Goal: Task Accomplishment & Management: Complete application form

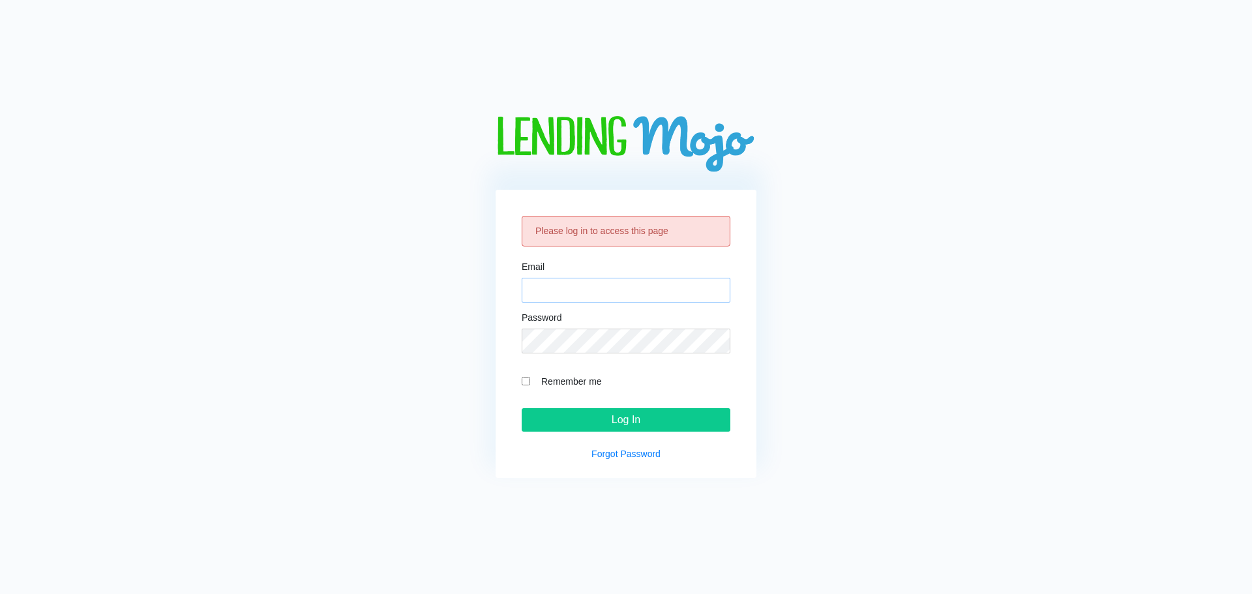
type input "[EMAIL_ADDRESS][DOMAIN_NAME]"
click at [639, 432] on div "Please log in to access this page Email fastturnsterling@gmail.com Password Rem…" at bounding box center [625, 334] width 261 height 288
click at [636, 421] on input "Log In" at bounding box center [625, 419] width 209 height 23
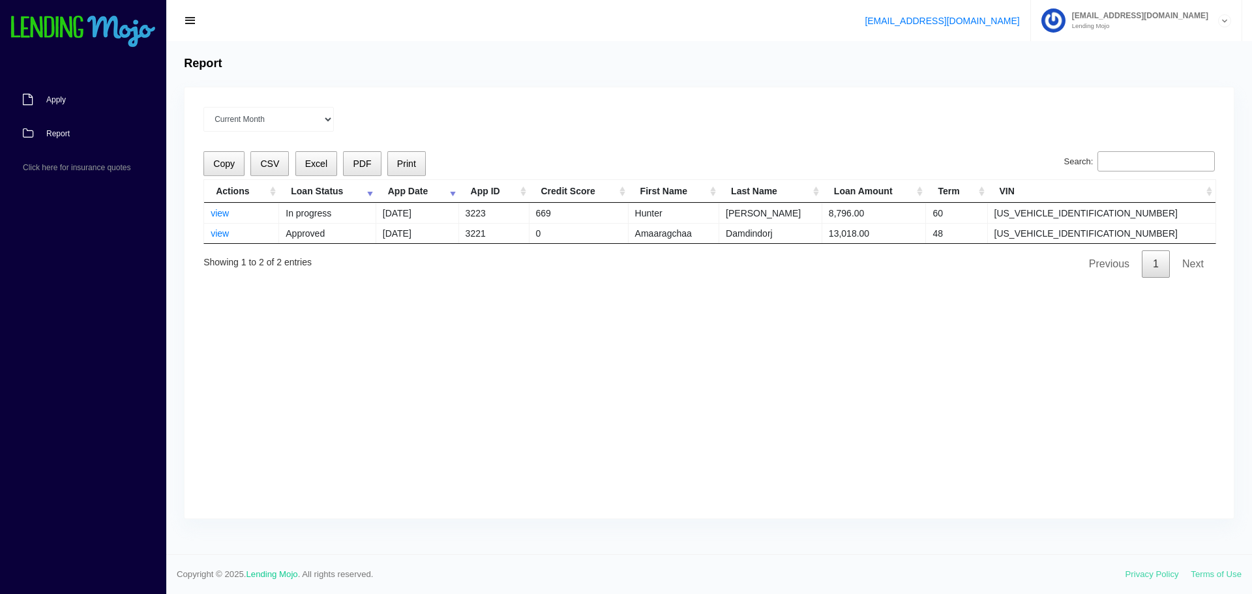
click at [46, 100] on span "Apply" at bounding box center [56, 100] width 20 height 8
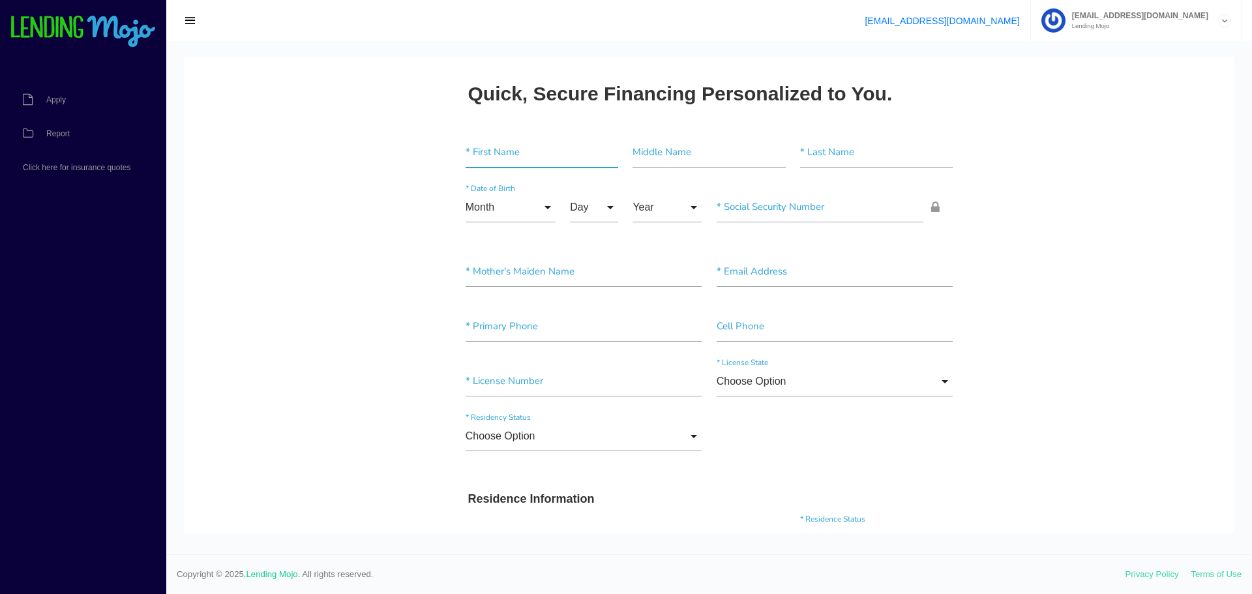
click at [521, 149] on input"] "text" at bounding box center [541, 153] width 153 height 30
paste input"] "[PERSON_NAME]"
type input"] "Yolanda"
click at [854, 149] on input"] "text" at bounding box center [876, 153] width 153 height 30
paste input"] "Hooker"
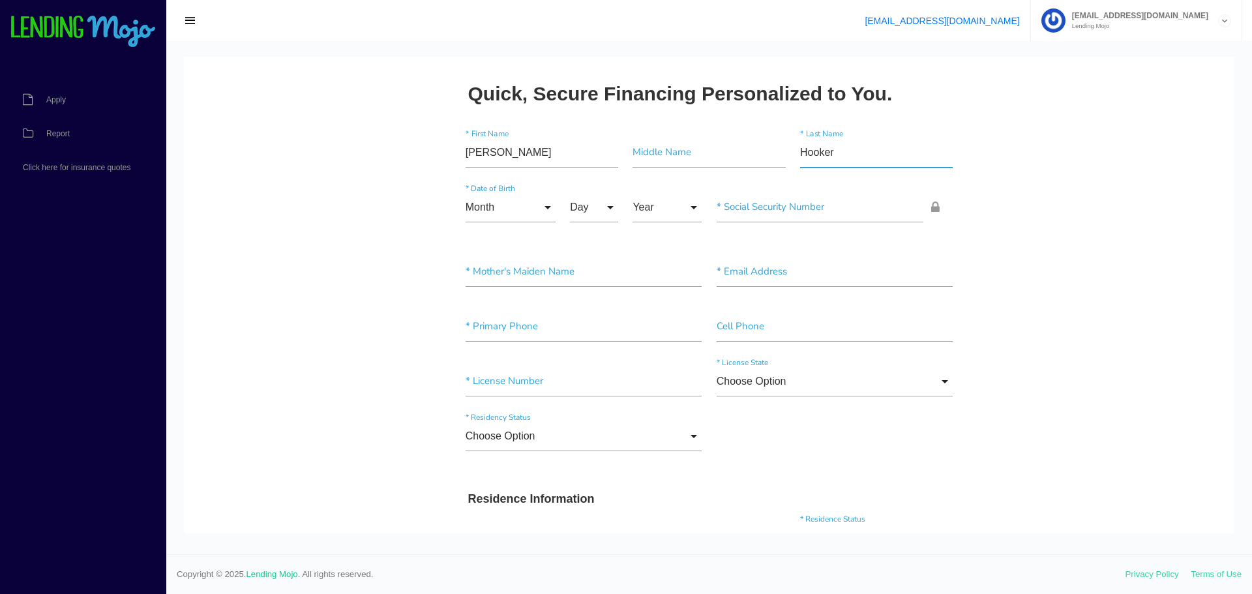
type input"] "Hooker"
click at [516, 208] on input "Month" at bounding box center [510, 207] width 90 height 30
click at [489, 503] on span "Sept" at bounding box center [510, 502] width 90 height 33
type input "Sept"
click at [606, 209] on input "Day" at bounding box center [594, 207] width 48 height 30
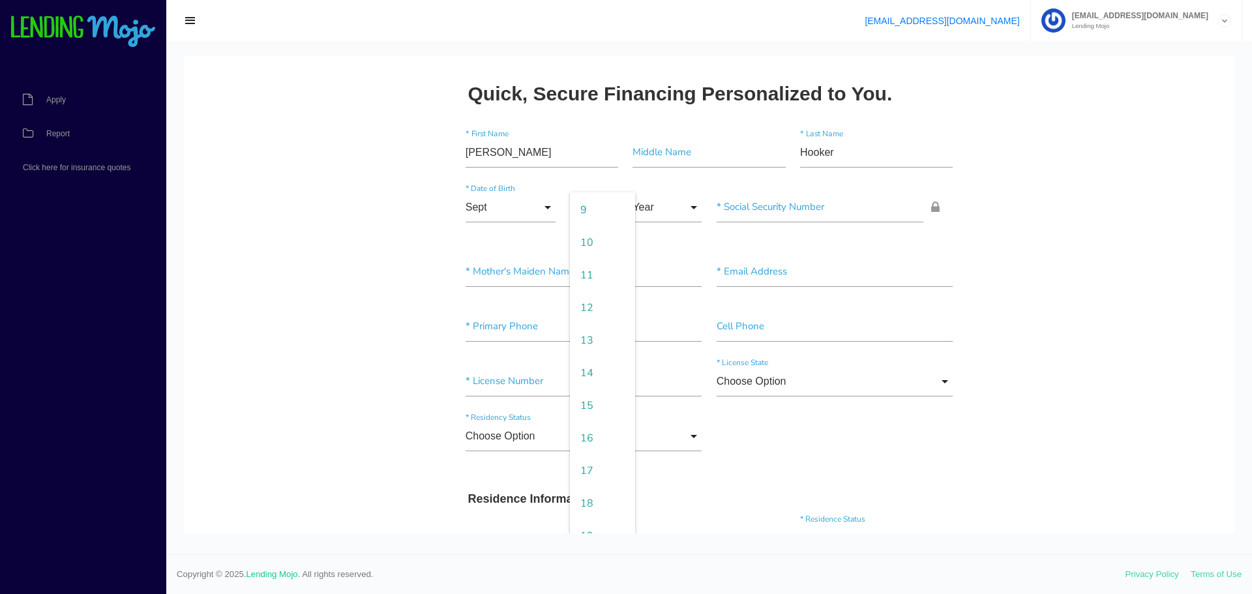
scroll to position [456, 0]
click at [580, 431] on span "21" at bounding box center [602, 436] width 65 height 33
type input "21"
click at [684, 219] on input "Year" at bounding box center [666, 207] width 69 height 30
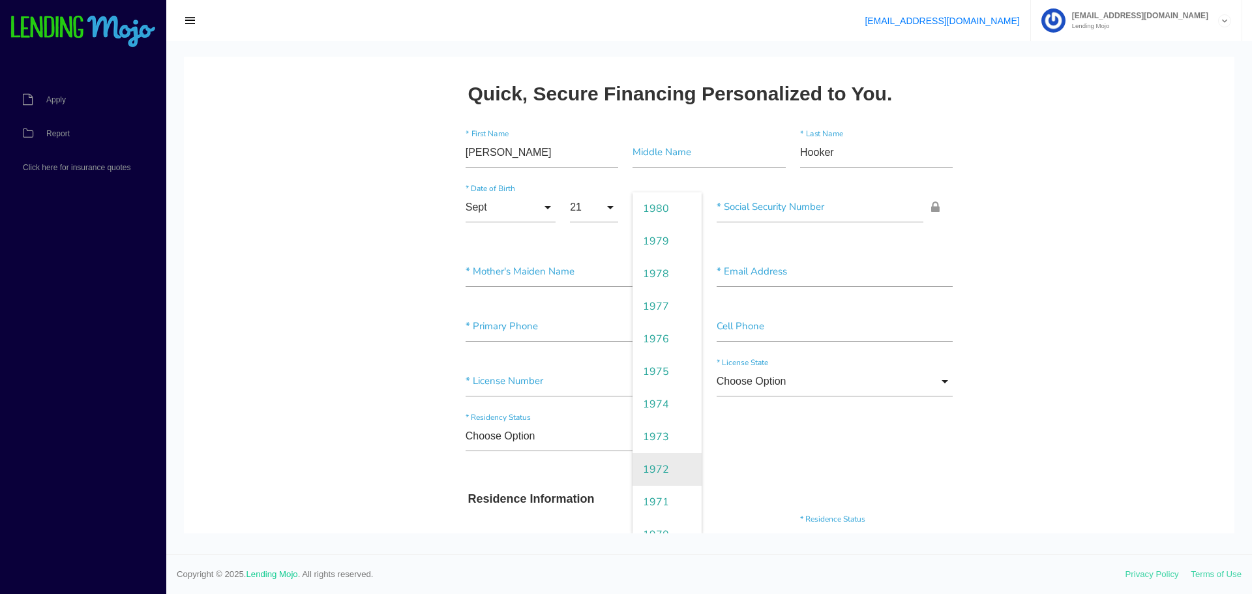
click at [663, 460] on span "1972" at bounding box center [666, 469] width 69 height 33
type input "1972"
click at [744, 208] on input"] "text" at bounding box center [819, 207] width 207 height 30
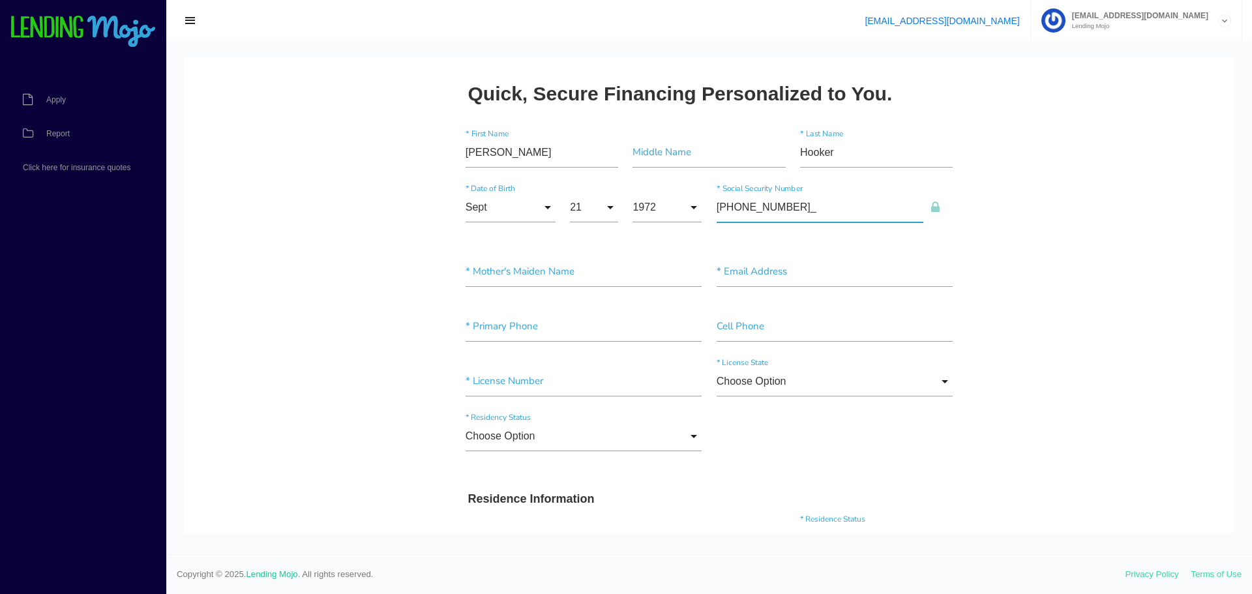
type input"] "218-11-9728"
click at [580, 272] on input"] "text" at bounding box center [583, 272] width 237 height 30
type input"] "unknown"
click at [806, 265] on input"] "text" at bounding box center [834, 272] width 237 height 30
paste input"] "thooker1972@gmail.com"
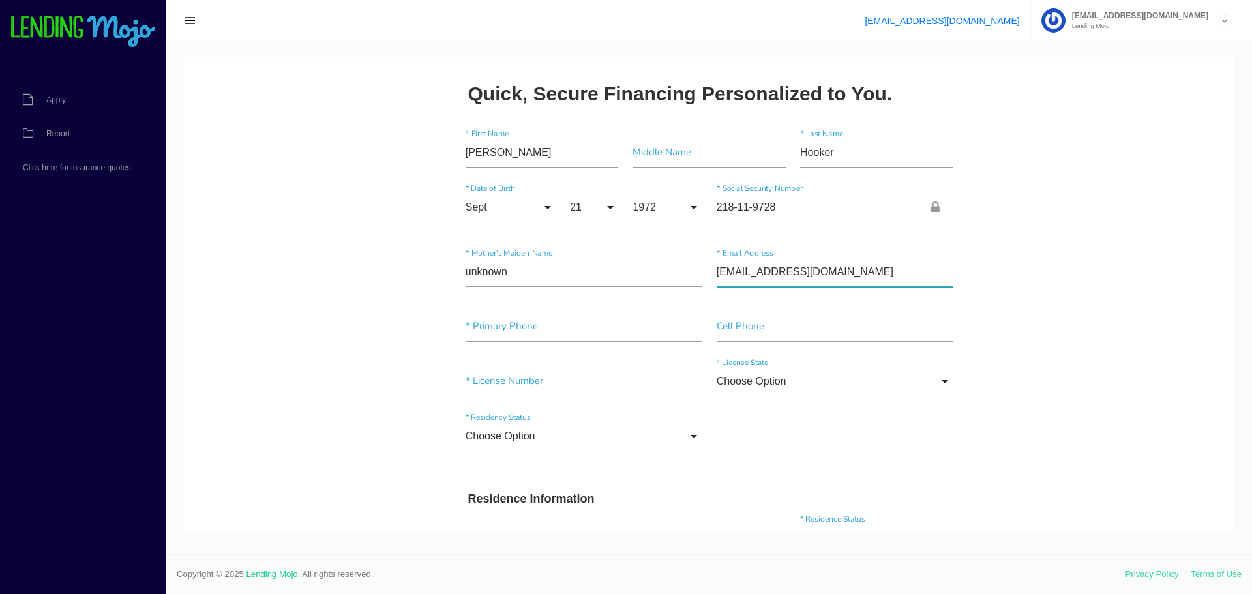
type input"] "thooker1972@gmail.com"
click at [543, 330] on input"] "text" at bounding box center [583, 327] width 237 height 30
type input"] "(202) 425-4478"
click at [917, 316] on input"] "text" at bounding box center [834, 327] width 237 height 30
type input"] "(202) 425-4478"
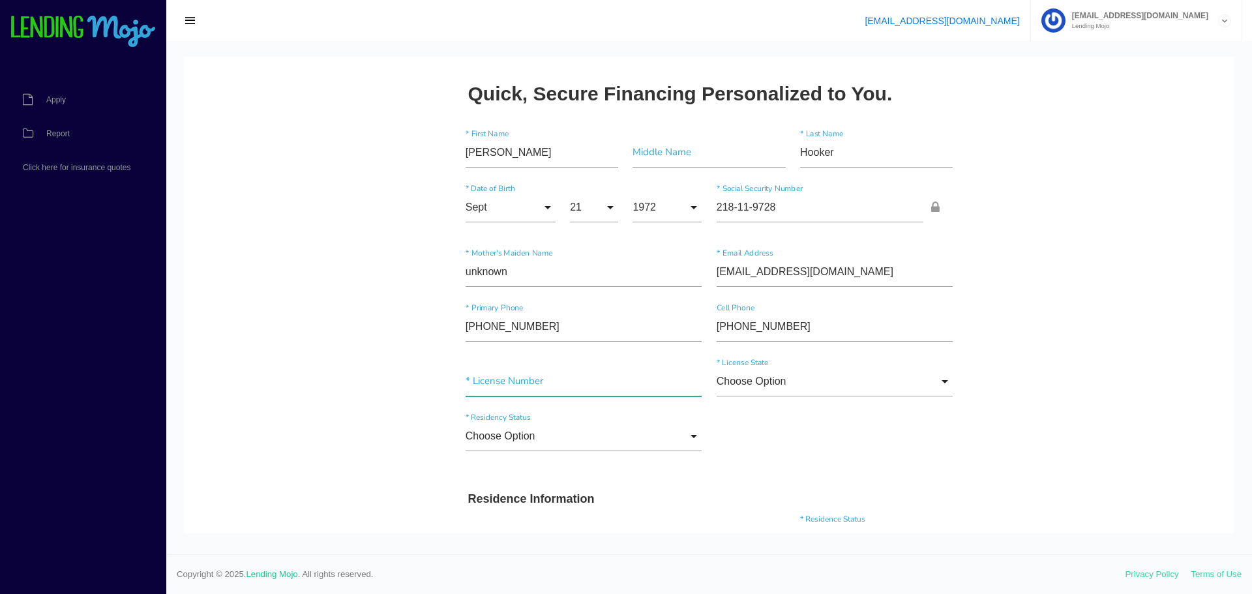
drag, startPoint x: 505, startPoint y: 385, endPoint x: 524, endPoint y: 381, distance: 19.4
click at [505, 385] on input"] "text" at bounding box center [583, 381] width 237 height 30
click at [802, 374] on input "Choose Option" at bounding box center [834, 381] width 237 height 30
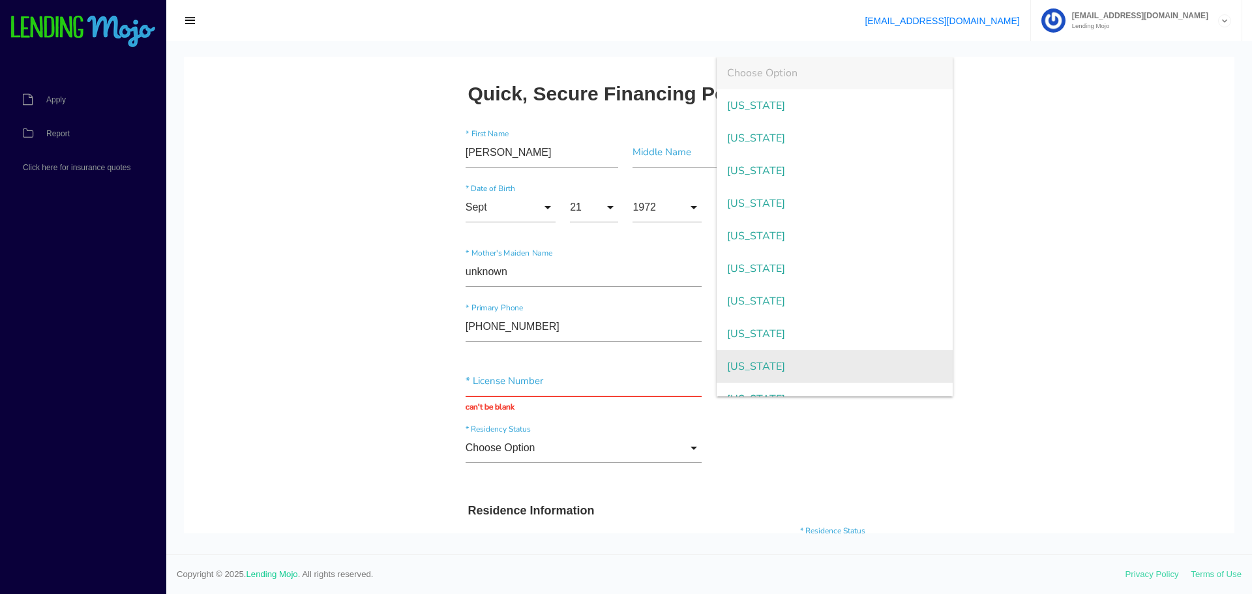
scroll to position [1346, 0]
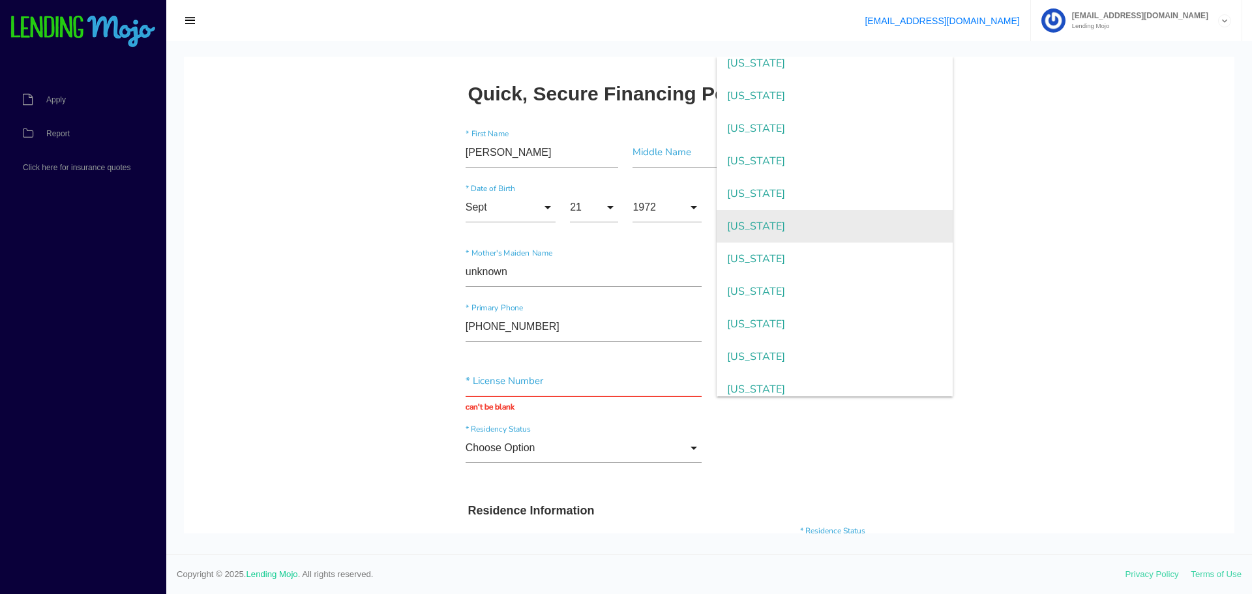
click at [756, 229] on span "Virginia" at bounding box center [834, 226] width 237 height 33
type input "Virginia"
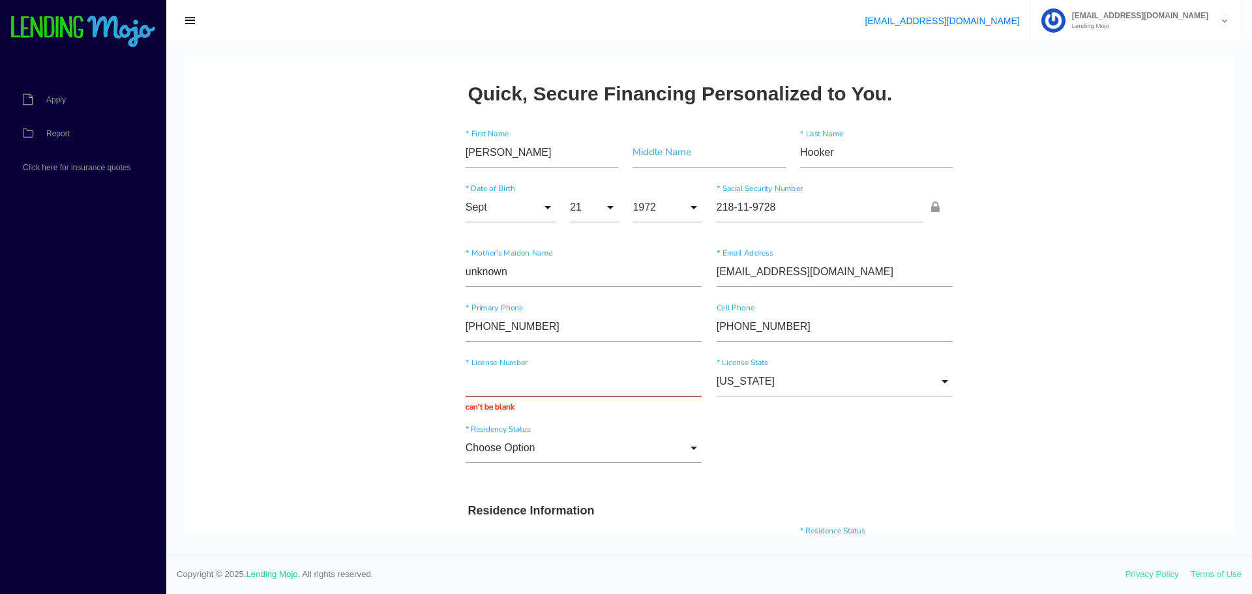
click at [480, 375] on input "text" at bounding box center [583, 381] width 237 height 30
type input "218119728"
click at [619, 452] on div "Choose Option Choose Option US Citizen Permanent Resident Non-Permanent Residen…" at bounding box center [583, 450] width 251 height 35
click at [575, 439] on input "Choose Option" at bounding box center [583, 436] width 237 height 30
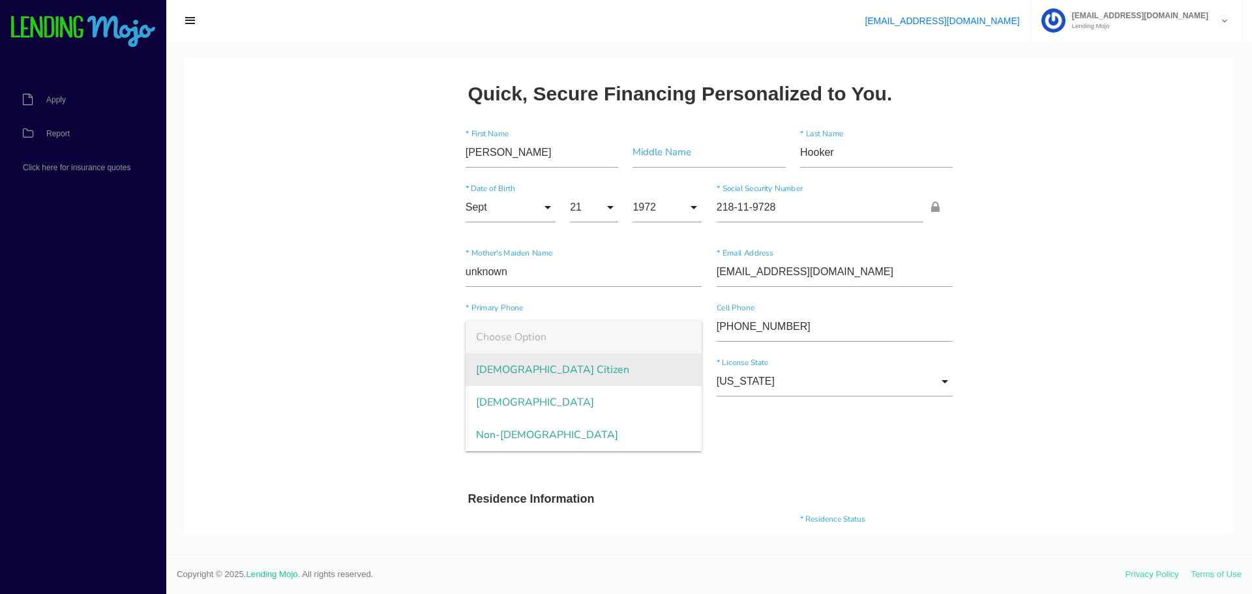
click at [525, 374] on span "US Citizen" at bounding box center [583, 369] width 237 height 33
type input "US Citizen"
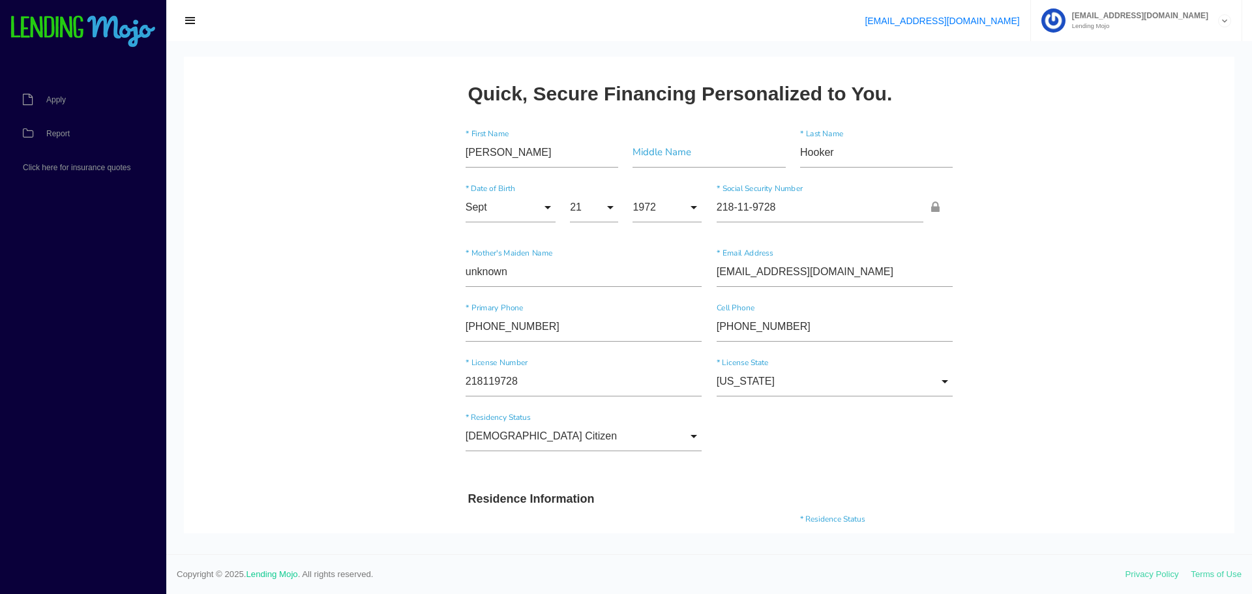
click at [847, 419] on div "US Citizen Choose Option US Citizen Permanent Resident Non-Permanent Resident C…" at bounding box center [709, 438] width 502 height 55
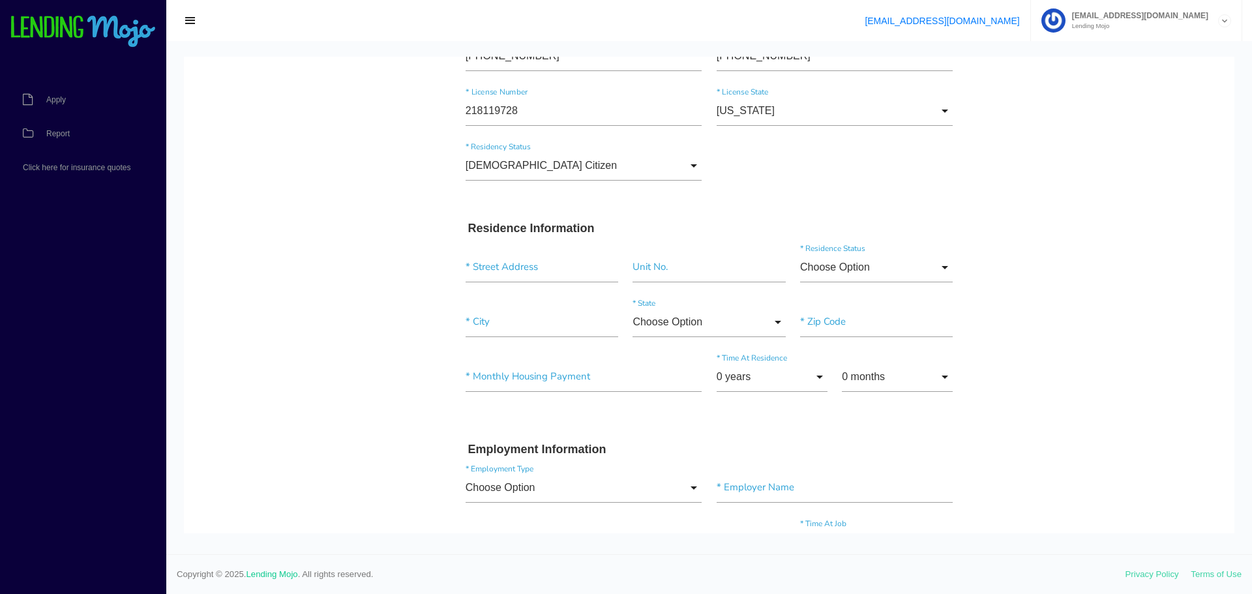
scroll to position [326, 0]
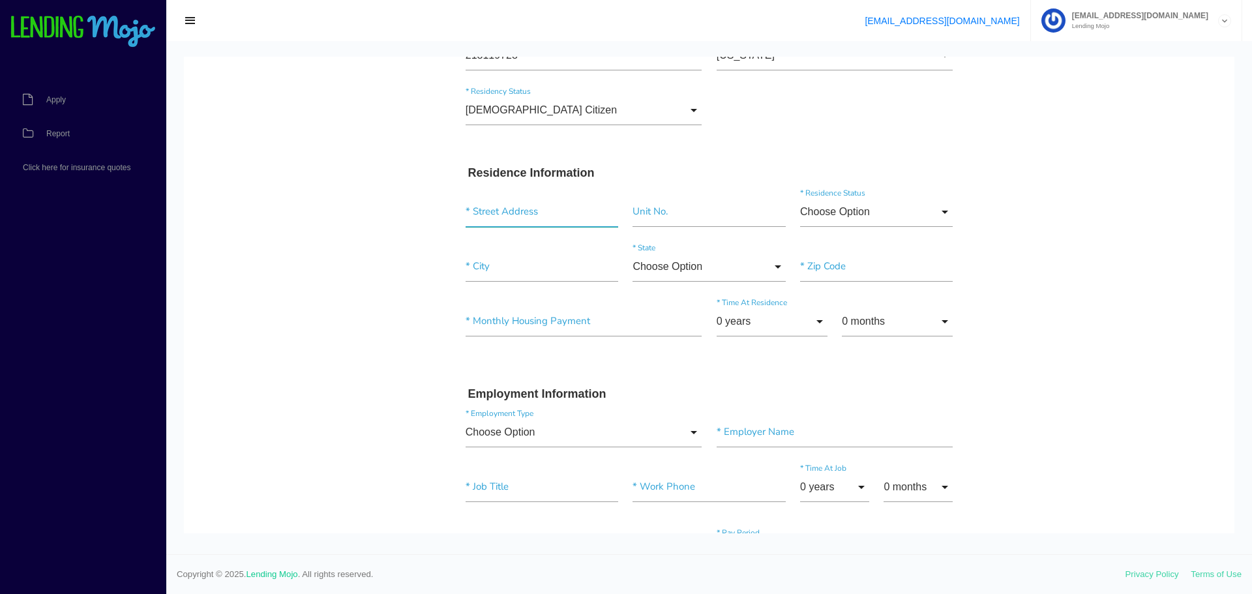
click at [522, 216] on input "text" at bounding box center [541, 212] width 153 height 30
paste input "1407 3rd SW"
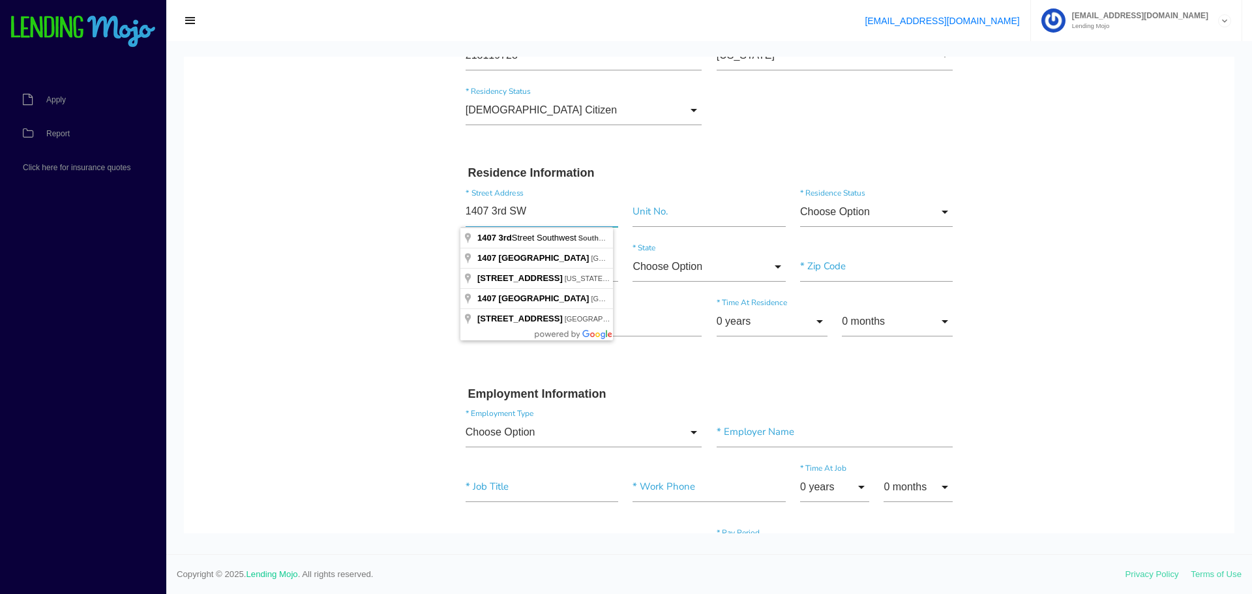
type input "1407 3rd SW"
click at [664, 216] on input"] "text" at bounding box center [708, 212] width 153 height 30
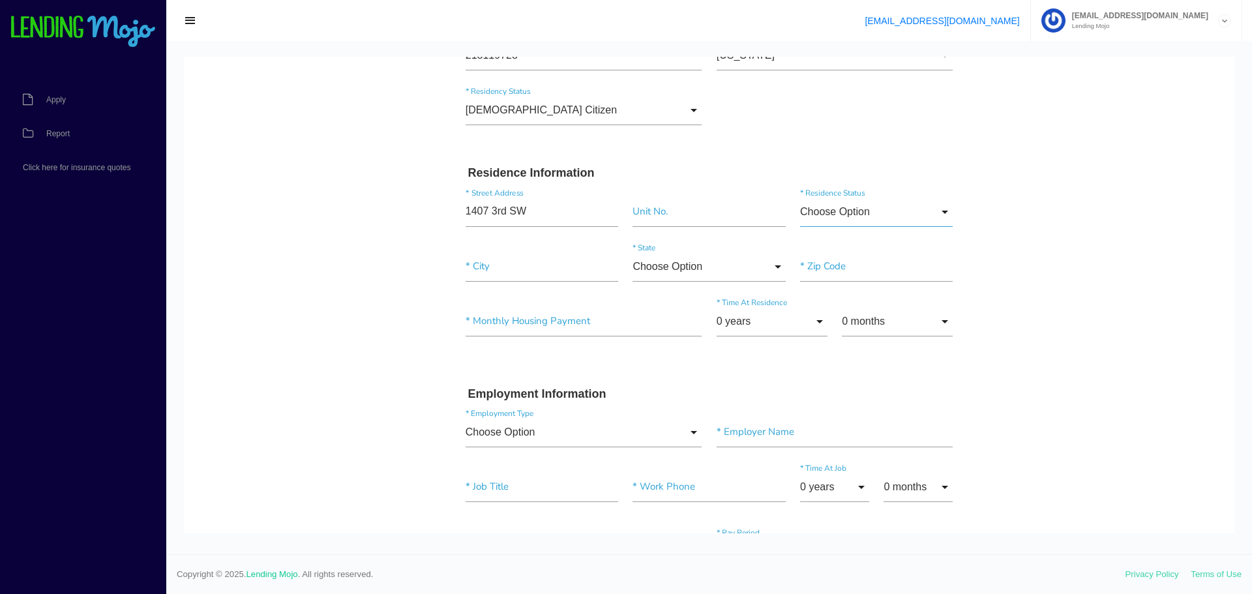
click at [824, 214] on input "Choose Option" at bounding box center [876, 212] width 153 height 30
drag, startPoint x: 828, startPoint y: 305, endPoint x: 511, endPoint y: 298, distance: 316.9
click at [823, 305] on span "Rent" at bounding box center [876, 311] width 153 height 33
type input "Rent"
click at [474, 271] on input"] "text" at bounding box center [541, 267] width 153 height 30
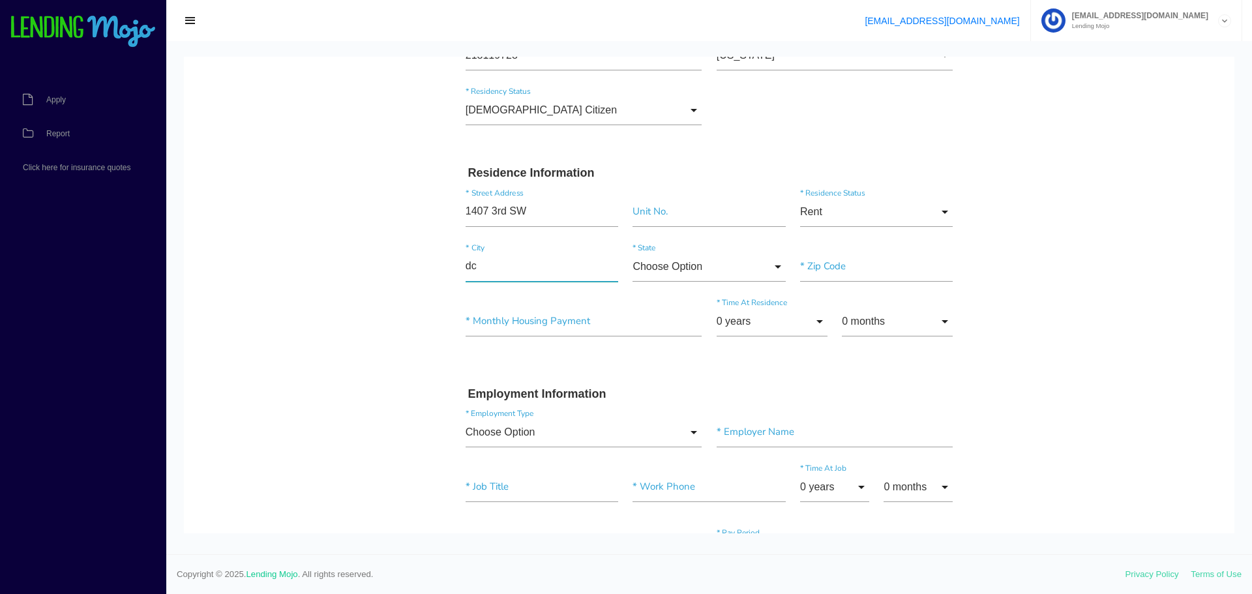
type input"] "dc"
click at [692, 263] on input "Choose Option" at bounding box center [708, 267] width 153 height 30
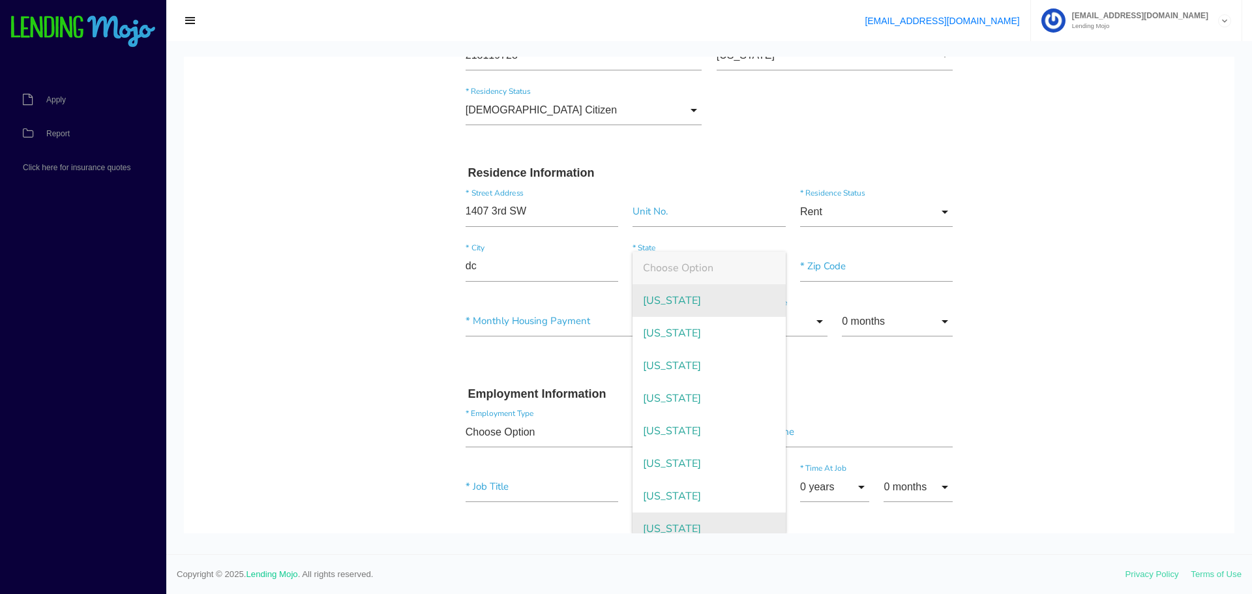
scroll to position [12, 0]
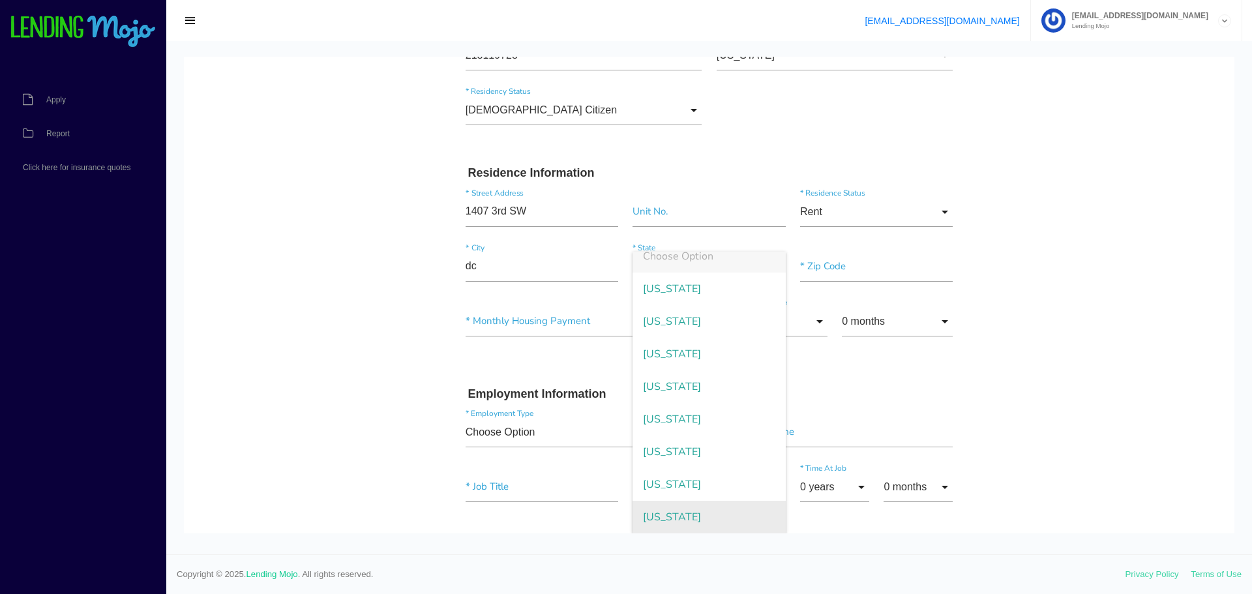
click at [737, 515] on span "District of Columbia" at bounding box center [708, 517] width 153 height 33
type input "District of Columbia"
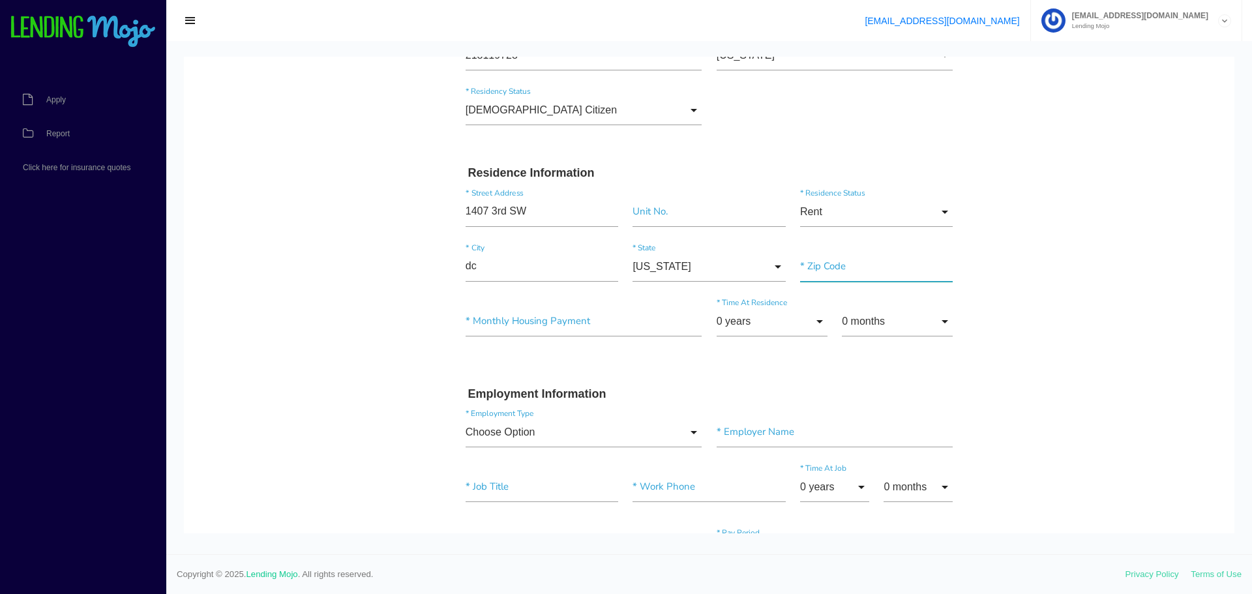
click at [825, 271] on input"] "text" at bounding box center [876, 267] width 153 height 30
type input"] "20024"
click at [553, 329] on input"] "text" at bounding box center [583, 321] width 237 height 30
type input"] "$500.00"
click at [757, 314] on input "0 years" at bounding box center [771, 321] width 111 height 30
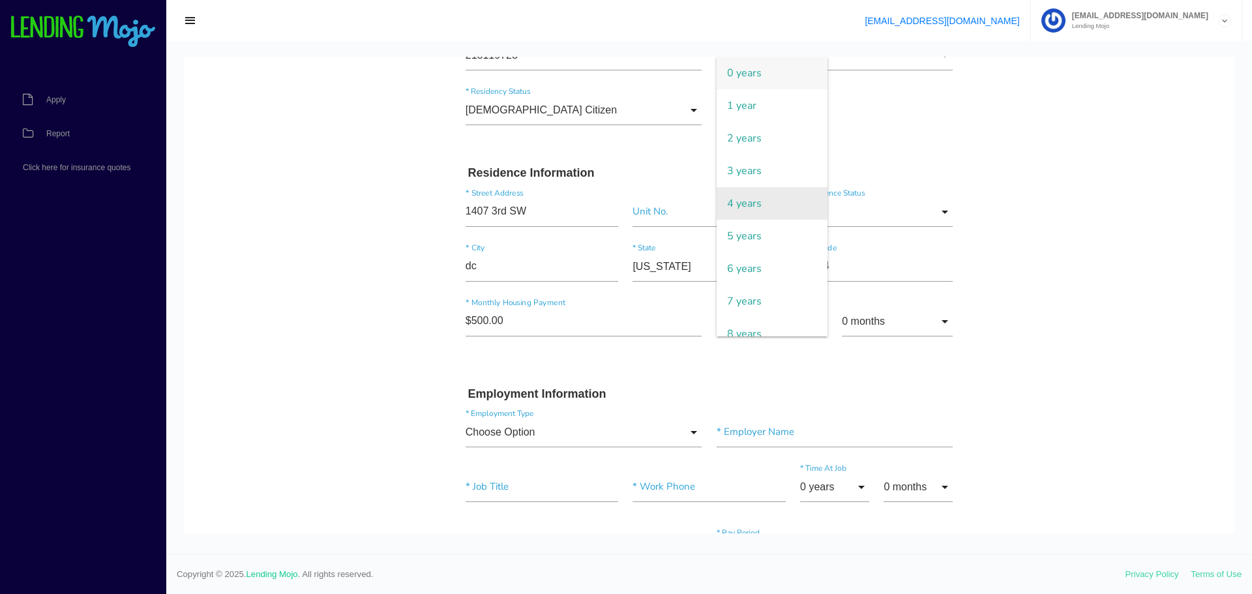
click at [746, 203] on span "4 years" at bounding box center [771, 203] width 111 height 33
type input "4 years"
click at [912, 316] on input "0 months" at bounding box center [897, 321] width 111 height 30
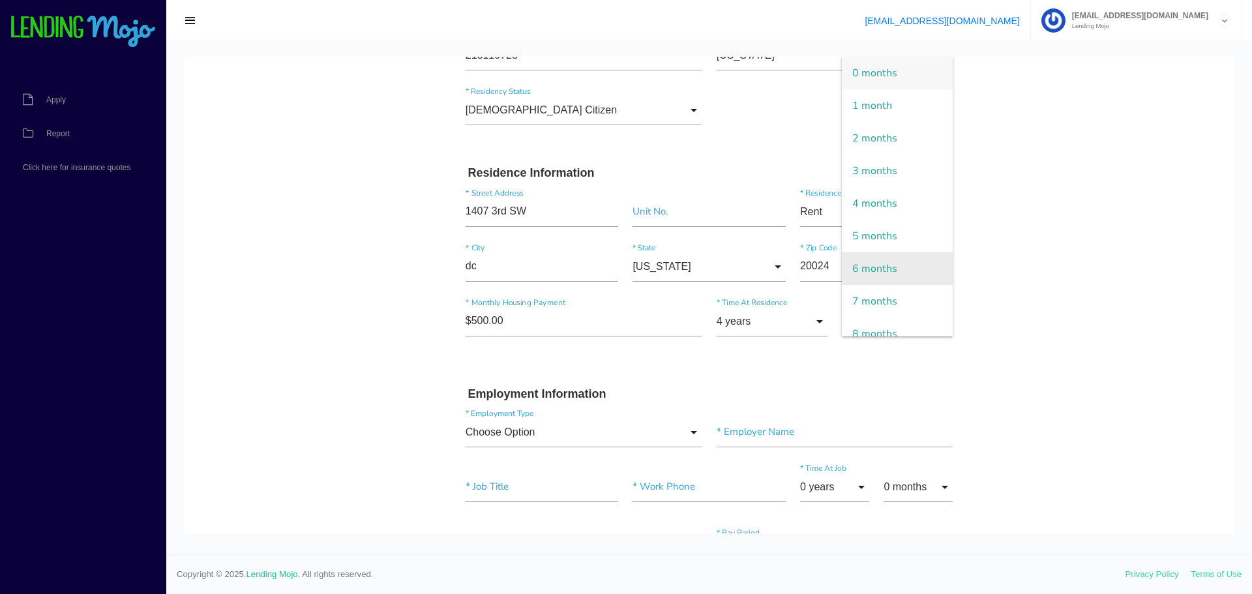
click at [870, 271] on span "6 months" at bounding box center [897, 268] width 111 height 33
type input "6 months"
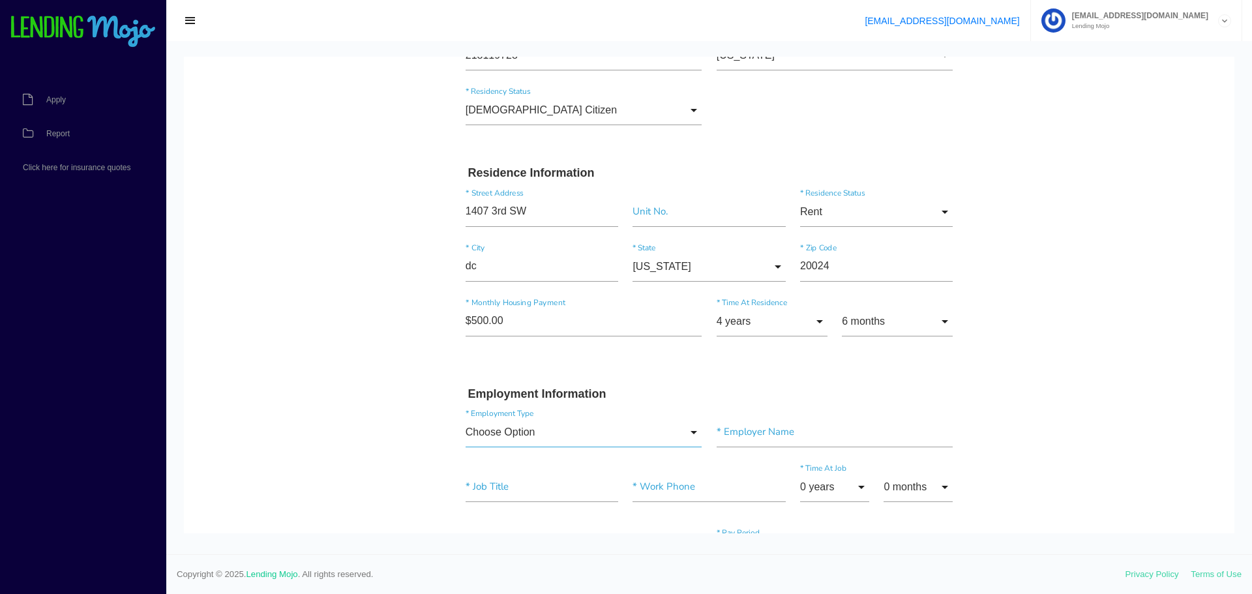
click at [567, 420] on input "Choose Option" at bounding box center [583, 432] width 237 height 30
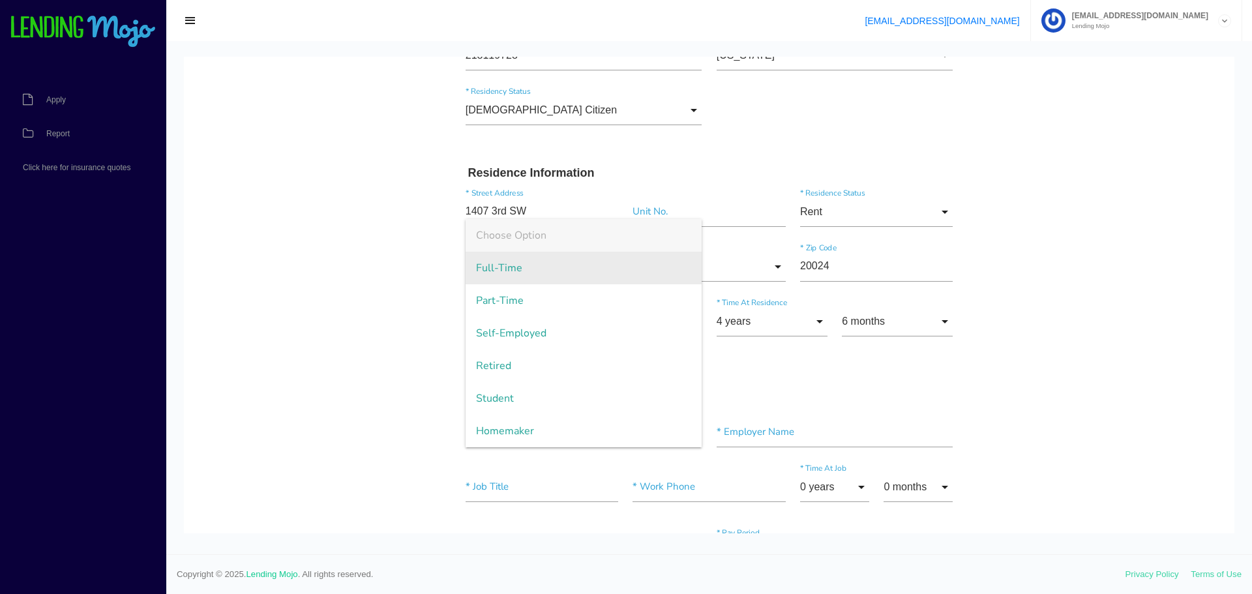
click at [563, 278] on span "Full-Time" at bounding box center [583, 268] width 237 height 33
type input "Full-Time"
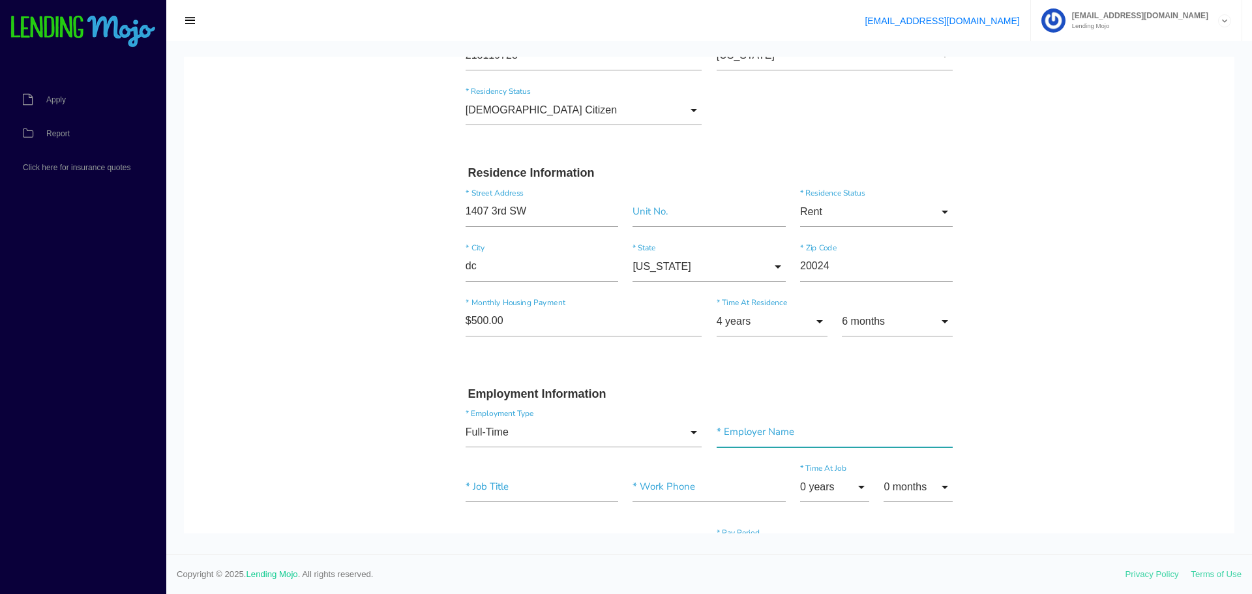
click at [747, 437] on input"] "text" at bounding box center [834, 432] width 237 height 30
type input"] "Yolanda Hooker"
click at [469, 490] on input"] "text" at bounding box center [541, 487] width 153 height 30
type input"] "cna"
click at [598, 427] on input "Full-Time" at bounding box center [583, 432] width 237 height 30
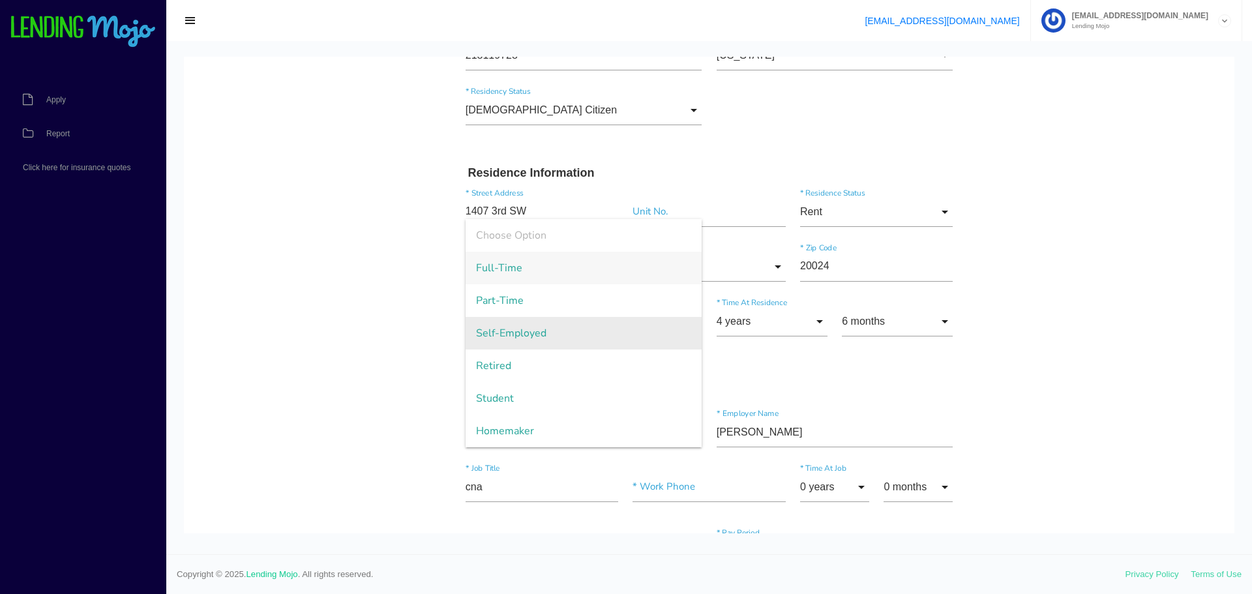
click at [578, 339] on span "Self-Employed" at bounding box center [583, 333] width 237 height 33
type input "Self-Employed"
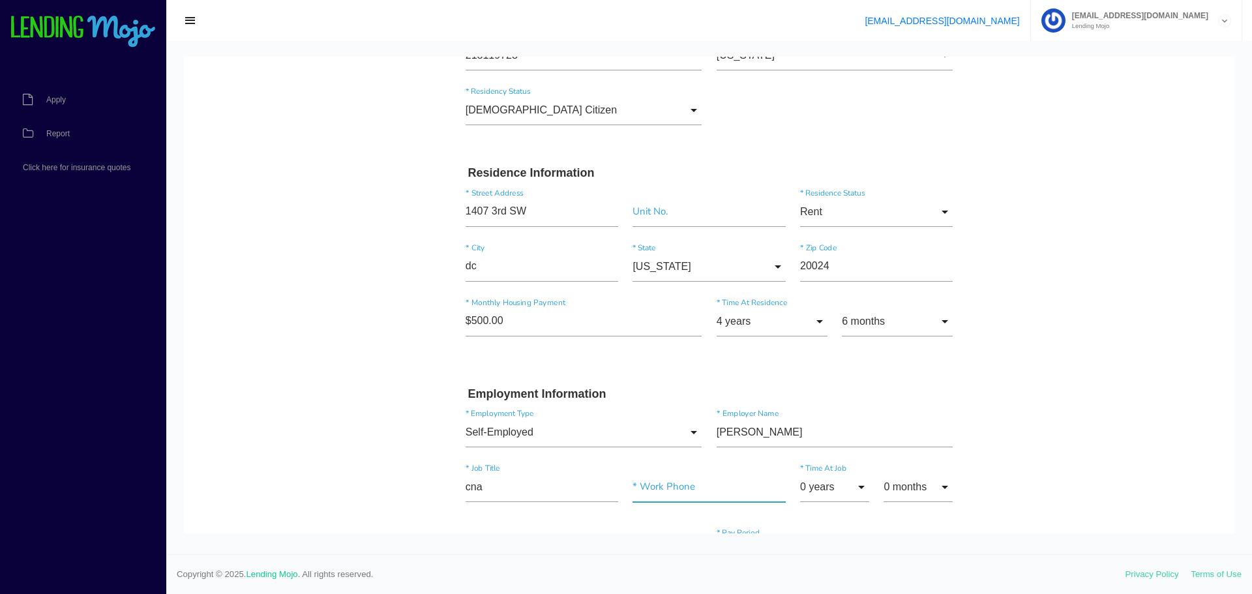
click at [660, 480] on input"] "text" at bounding box center [708, 487] width 153 height 30
type input"] "(202) 425-4478"
click at [846, 486] on input "0 years" at bounding box center [834, 487] width 69 height 30
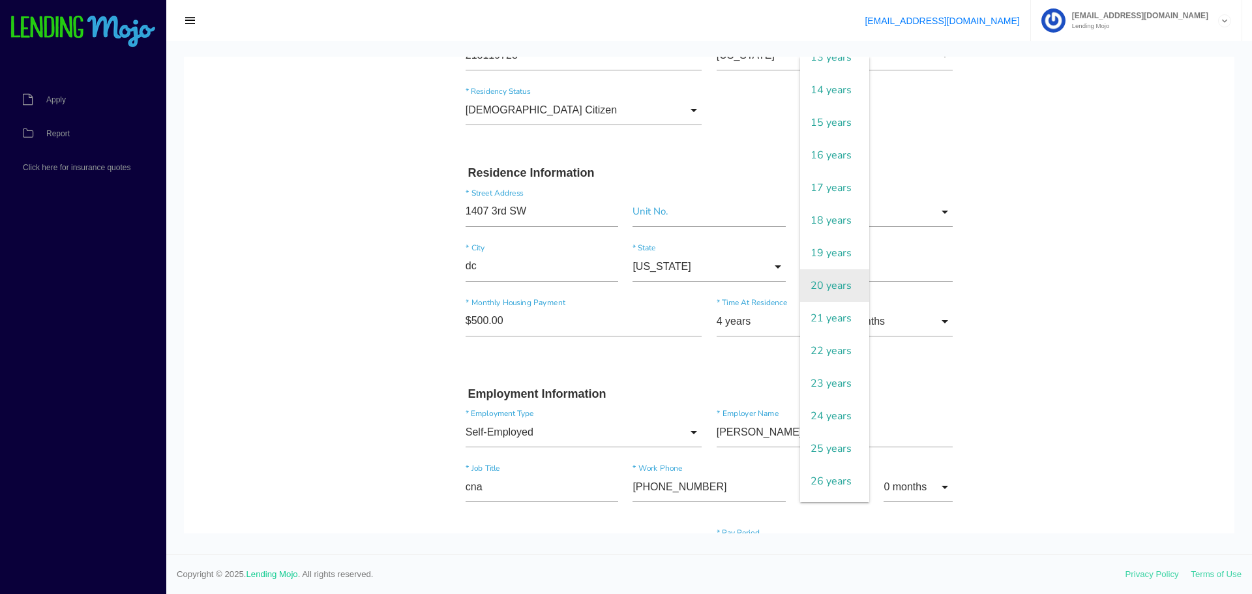
scroll to position [782, 0]
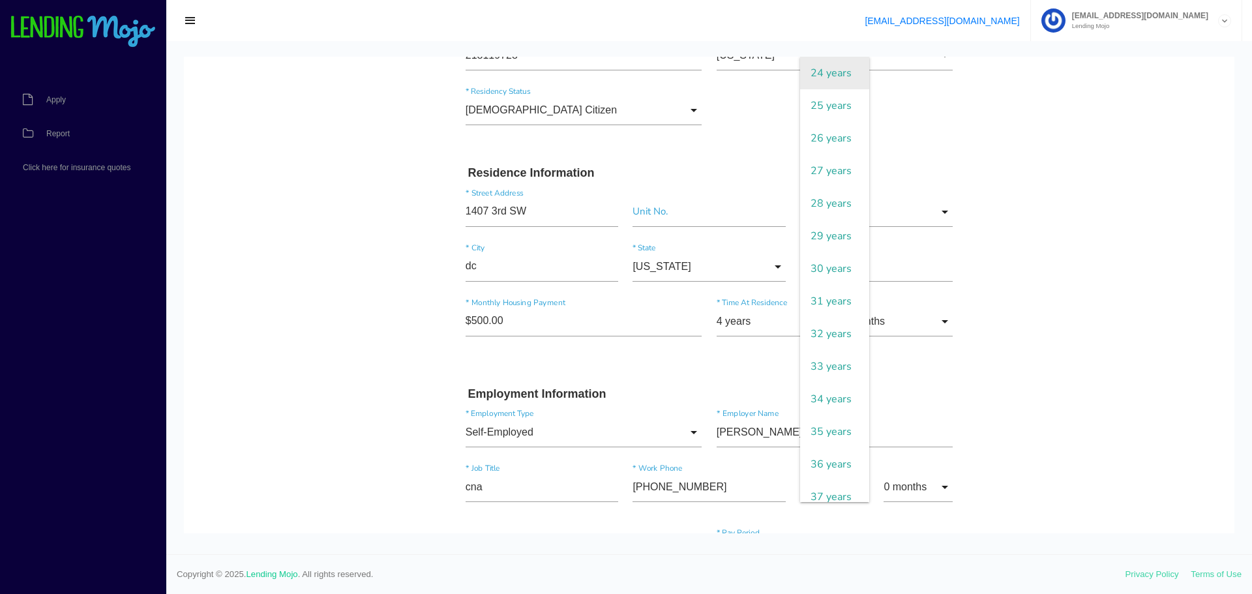
click at [832, 89] on span "24 years" at bounding box center [834, 73] width 69 height 33
type input "24 years"
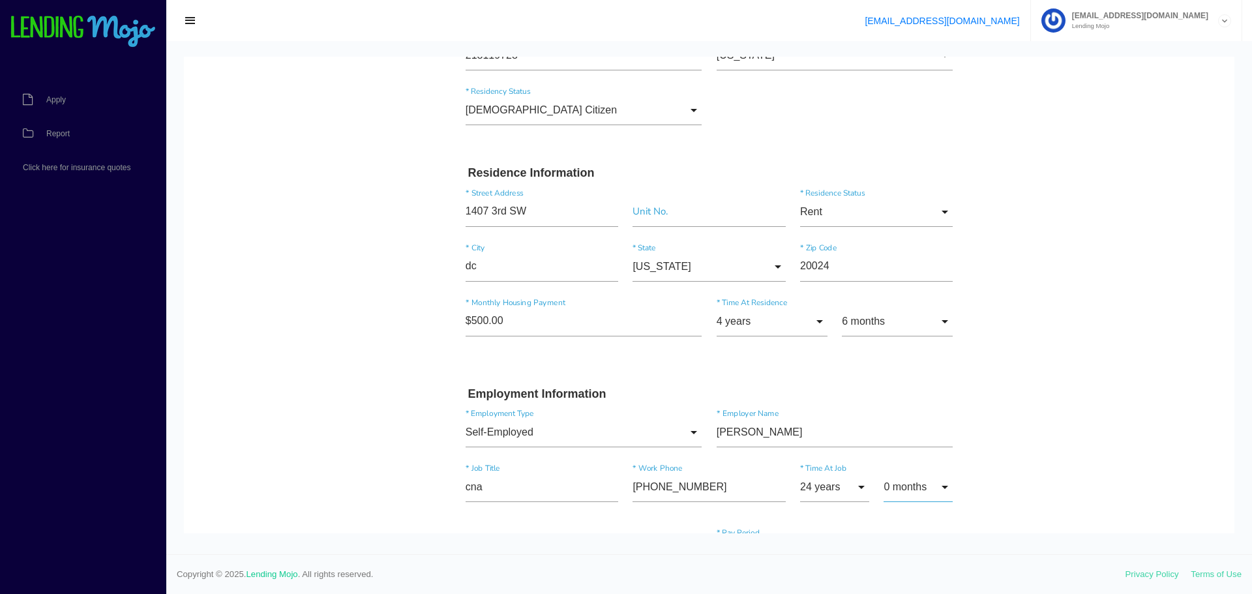
click at [911, 487] on input "0 months" at bounding box center [917, 487] width 69 height 30
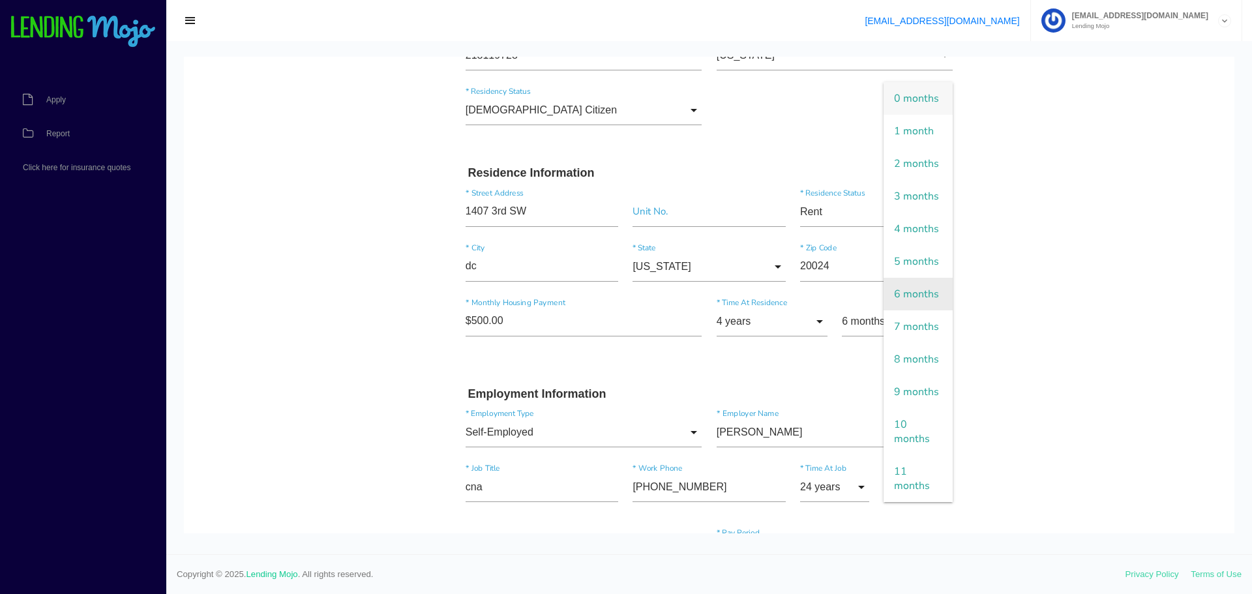
click at [910, 297] on span "6 months" at bounding box center [917, 294] width 69 height 33
type input "6 months"
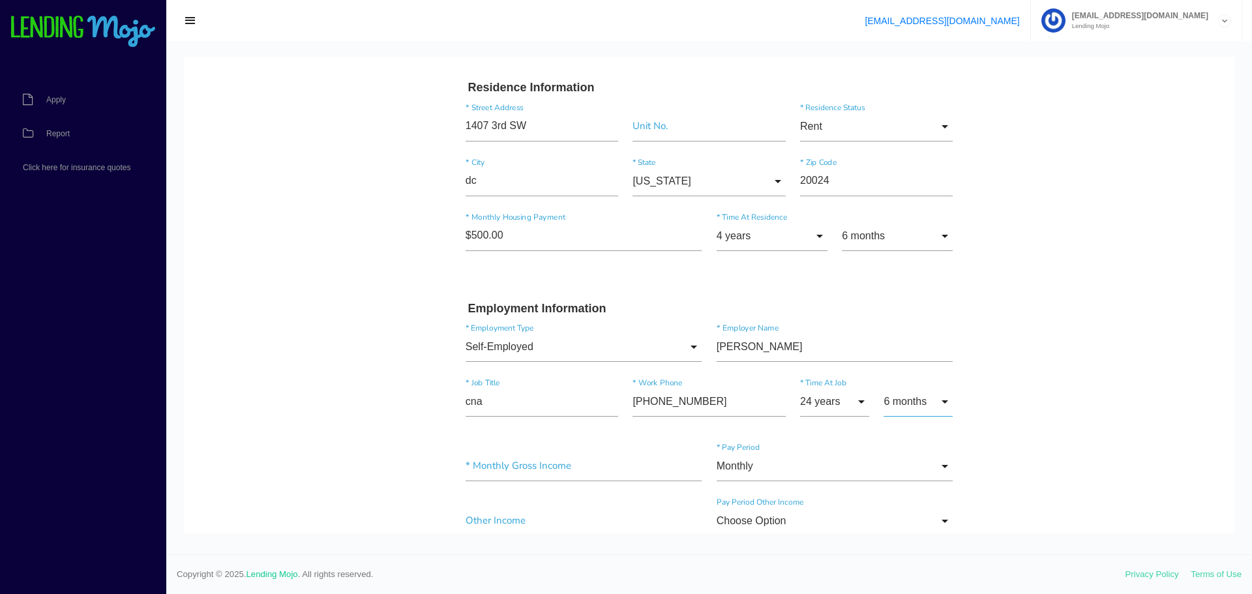
scroll to position [652, 0]
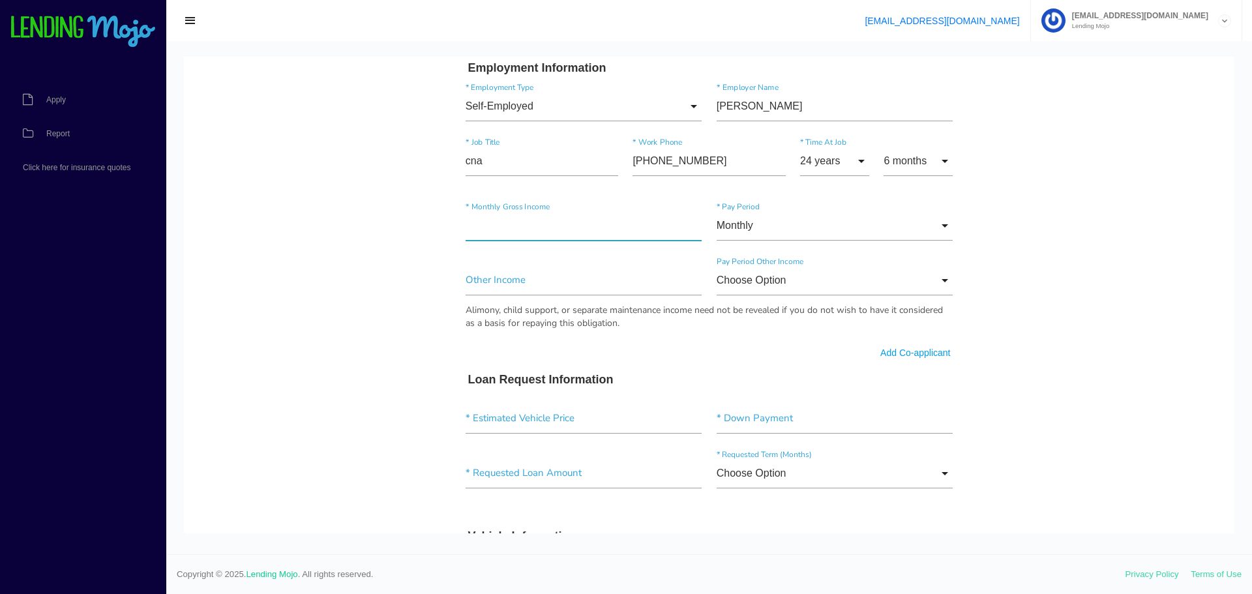
drag, startPoint x: 500, startPoint y: 235, endPoint x: 508, endPoint y: 237, distance: 8.1
click at [500, 235] on input"] "text" at bounding box center [583, 226] width 237 height 30
type input"] "$5,650.00"
click at [599, 407] on div "* Estimated Vehicle Price * Down Payment" at bounding box center [709, 421] width 502 height 55
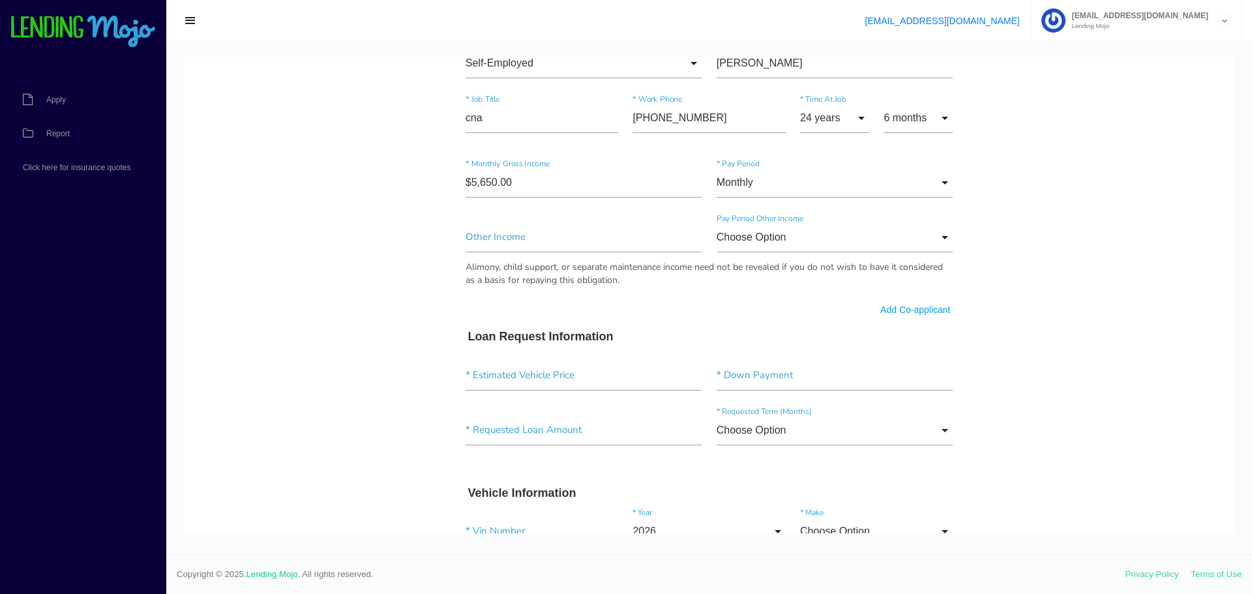
scroll to position [717, 0]
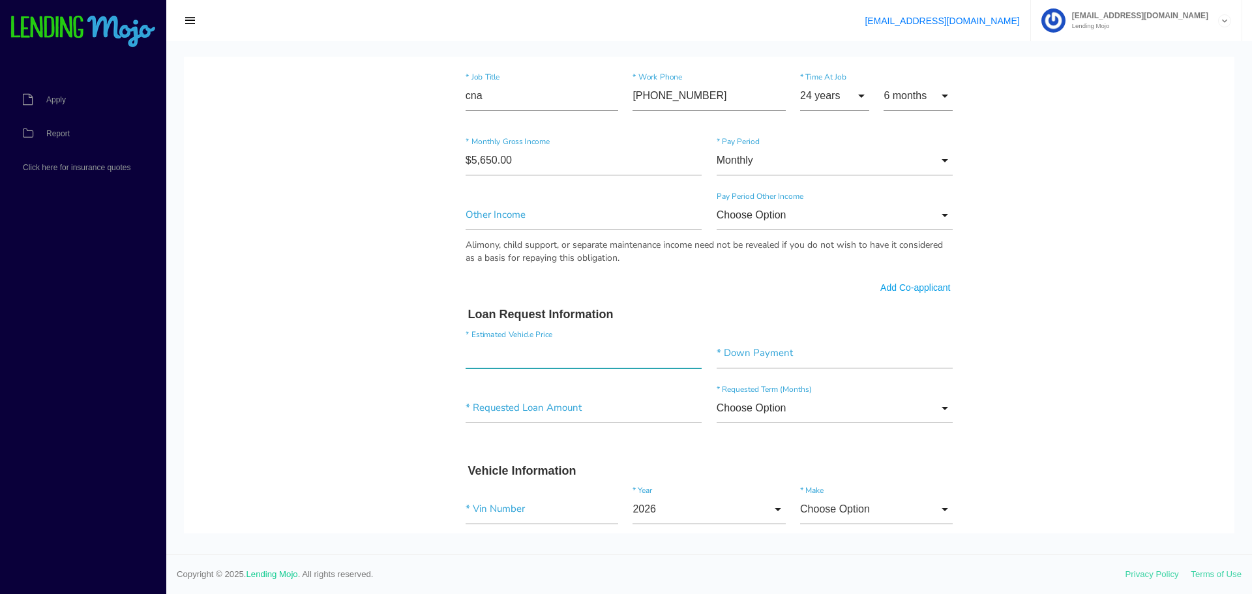
click at [541, 351] on input"] "text" at bounding box center [583, 353] width 237 height 30
type input"] "$9,900.00"
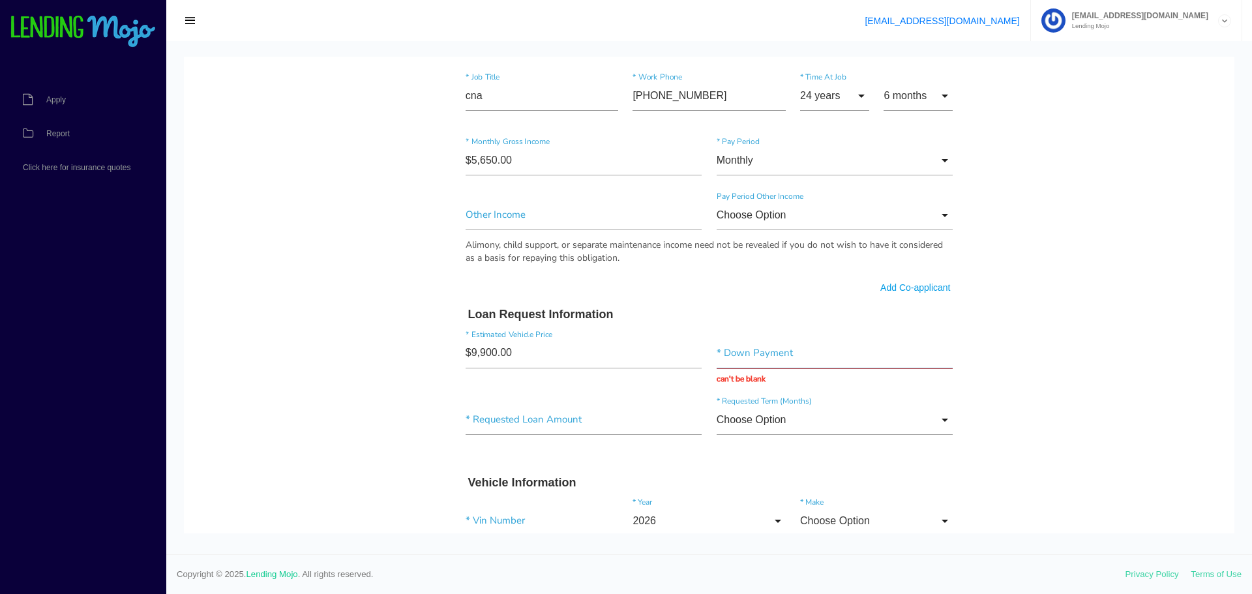
click at [750, 360] on input "text" at bounding box center [834, 353] width 237 height 30
type input "$1,000.00"
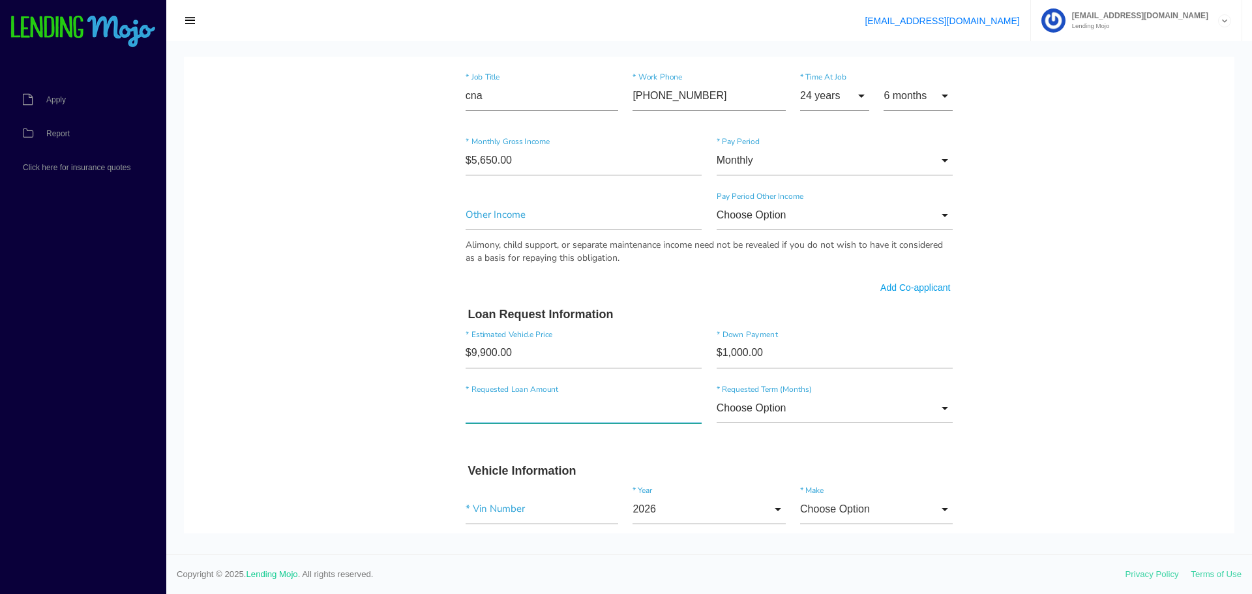
click at [544, 424] on div "* Requested Loan Amount" at bounding box center [583, 410] width 251 height 35
drag, startPoint x: 499, startPoint y: 403, endPoint x: 218, endPoint y: 428, distance: 282.1
click at [300, 422] on body "Quick, Secure Financing Personalized to You. Yolanda * First Name Middle Name H…" at bounding box center [709, 196] width 1050 height 1712
type input"] "$12,500.00"
click at [860, 409] on input "Choose Option" at bounding box center [834, 408] width 237 height 30
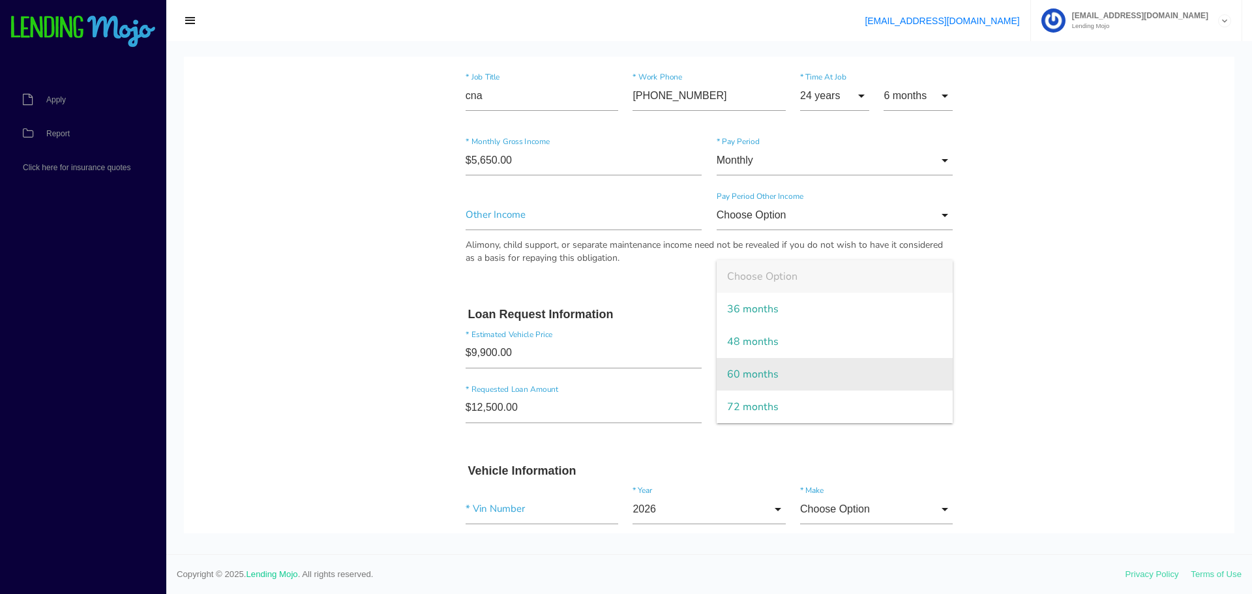
click at [817, 382] on span "60 months" at bounding box center [834, 374] width 237 height 33
type input "60 months"
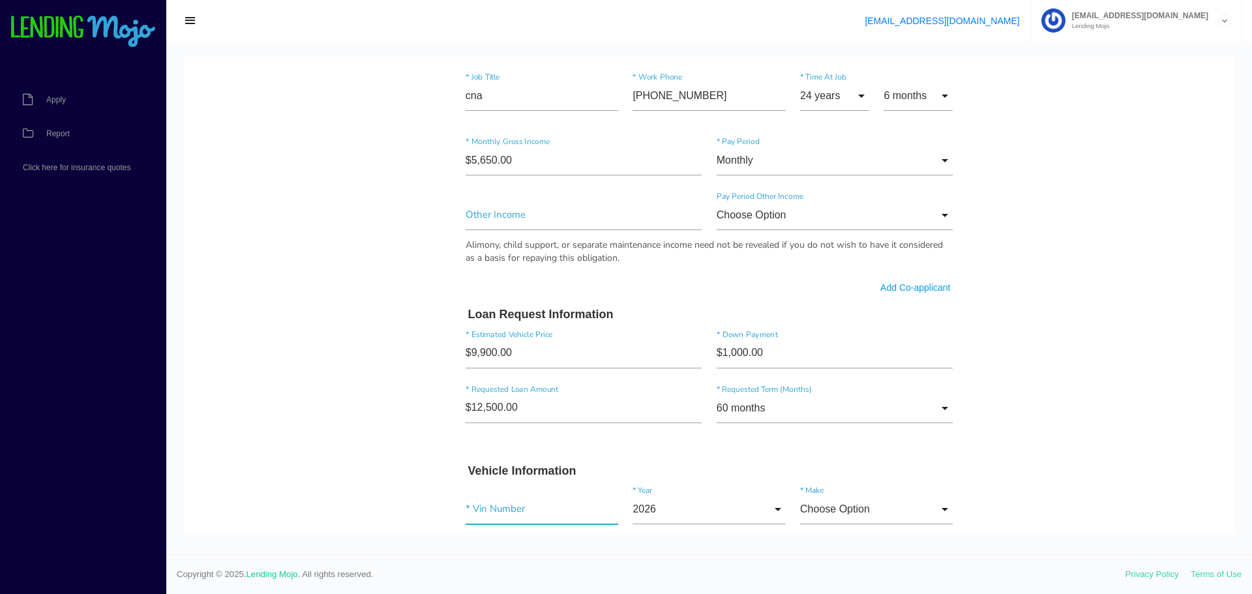
click at [527, 511] on input"] "text" at bounding box center [541, 509] width 153 height 30
paste input"] "1FTFX1ET6CFB90080"
type input"] "1FTFX1ET6CFB90080"
click at [730, 512] on input "2026" at bounding box center [708, 509] width 153 height 30
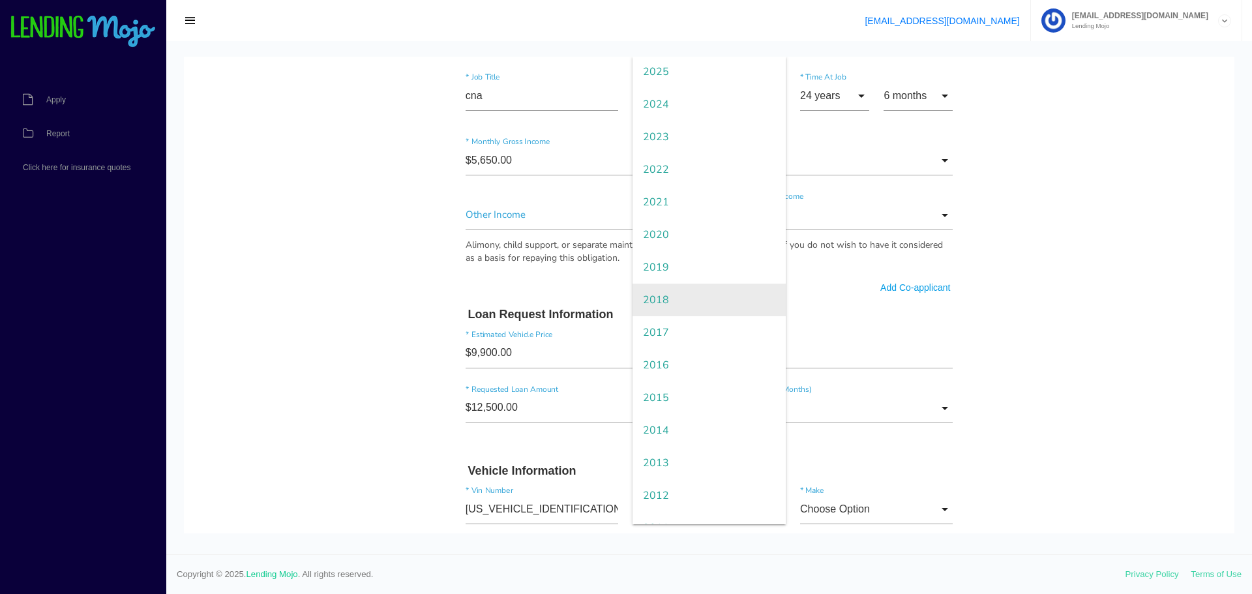
scroll to position [65, 0]
click at [670, 458] on span "2012" at bounding box center [708, 464] width 153 height 33
type input "2012"
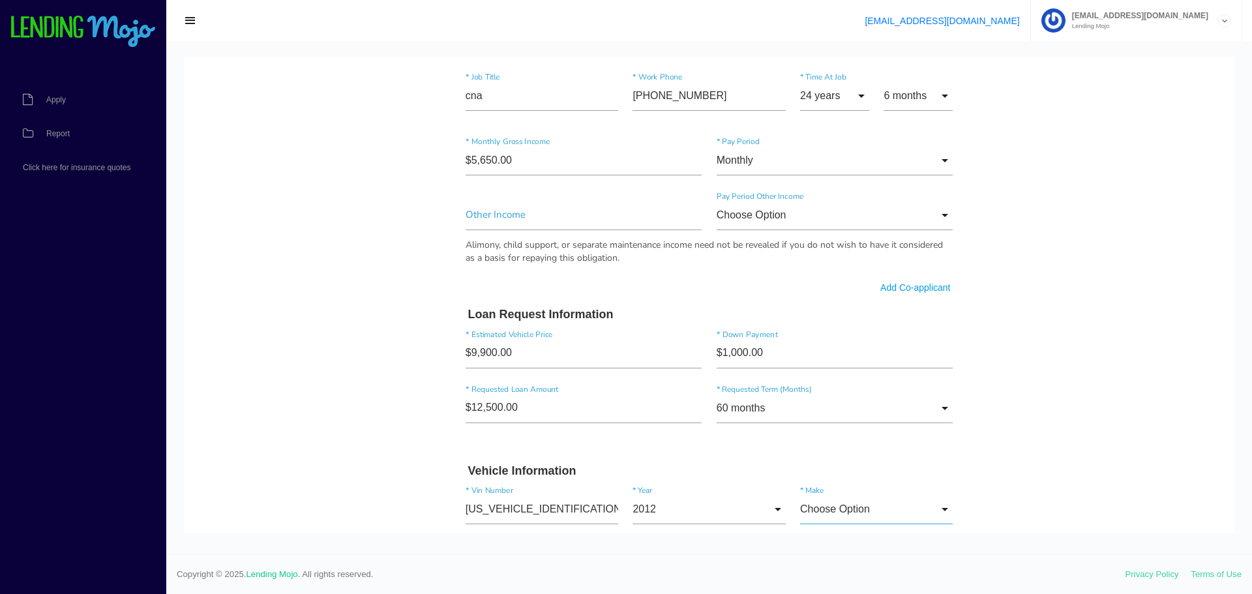
click at [844, 507] on input "Choose Option" at bounding box center [876, 509] width 153 height 30
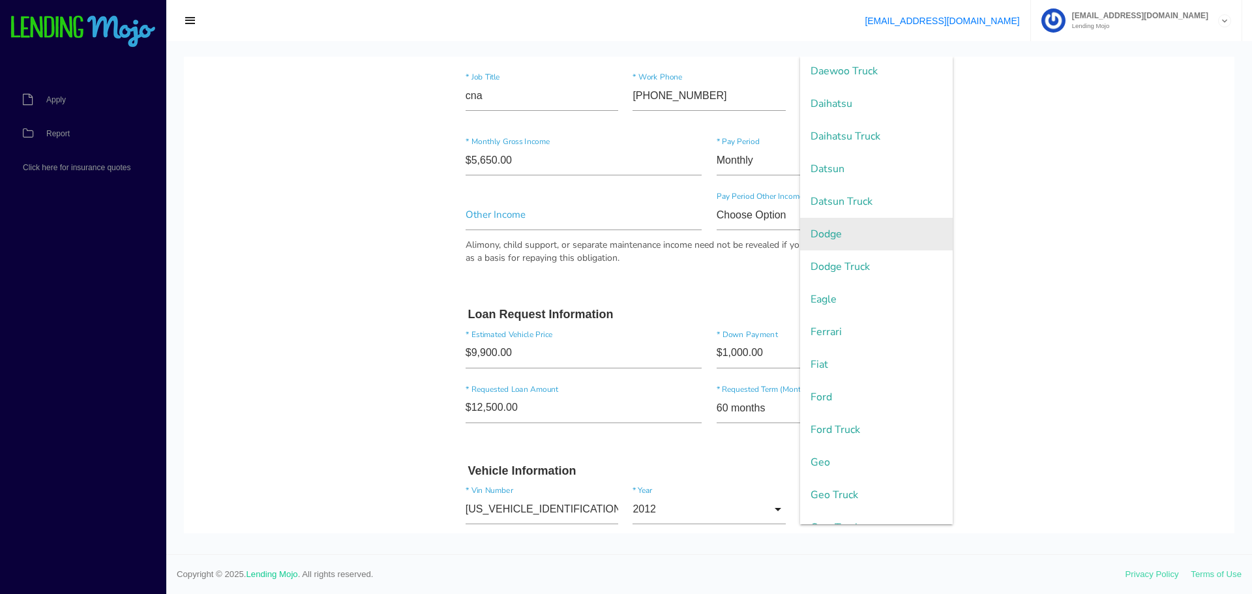
scroll to position [717, 0]
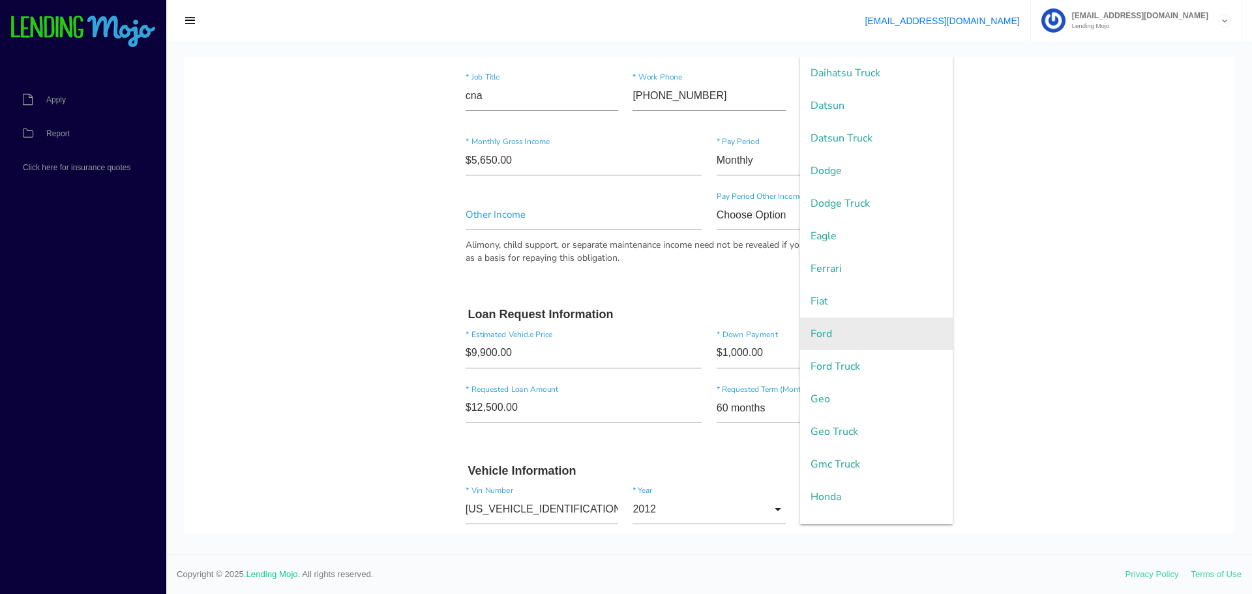
click at [857, 332] on span "Ford" at bounding box center [876, 333] width 153 height 33
type input "Ford"
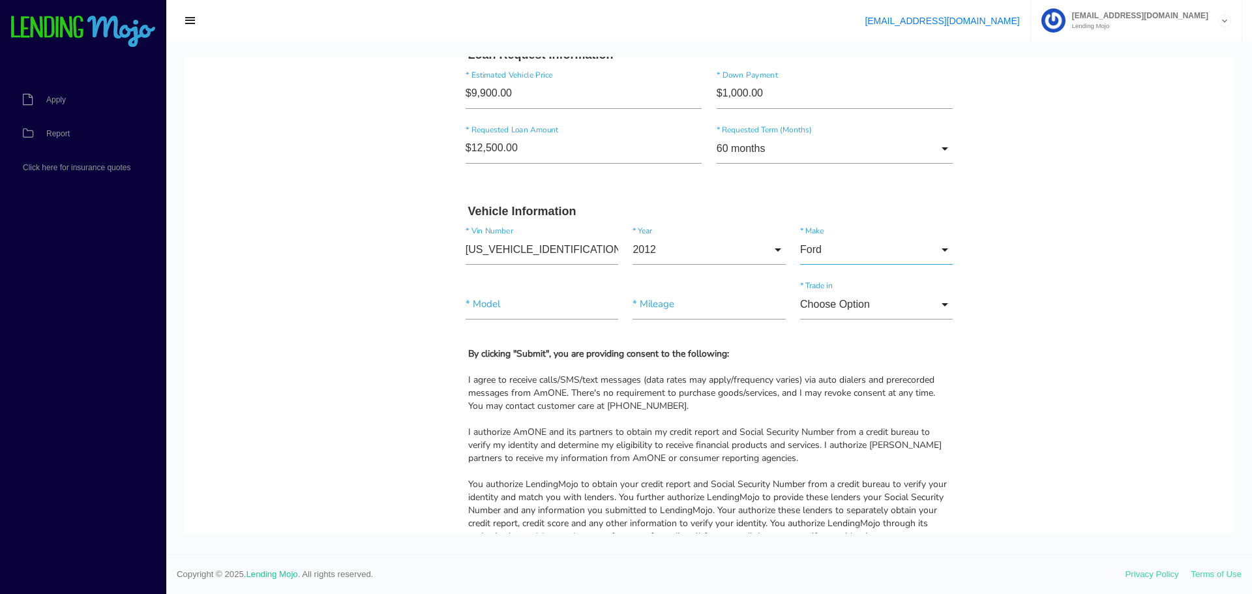
scroll to position [978, 0]
click at [524, 303] on input"] "text" at bounding box center [541, 303] width 153 height 30
